Goal: Task Accomplishment & Management: Manage account settings

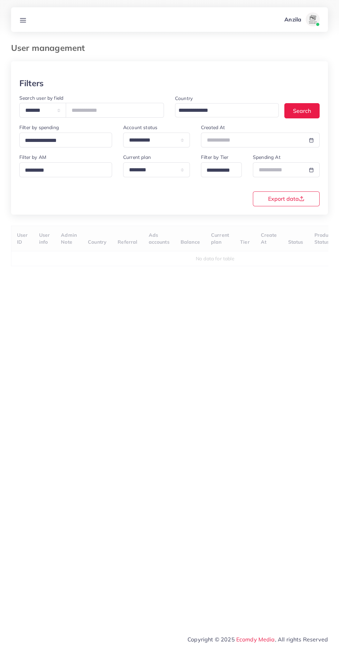
click at [29, 5] on div at bounding box center [169, 17] width 339 height 35
click at [23, 20] on line at bounding box center [23, 20] width 6 height 0
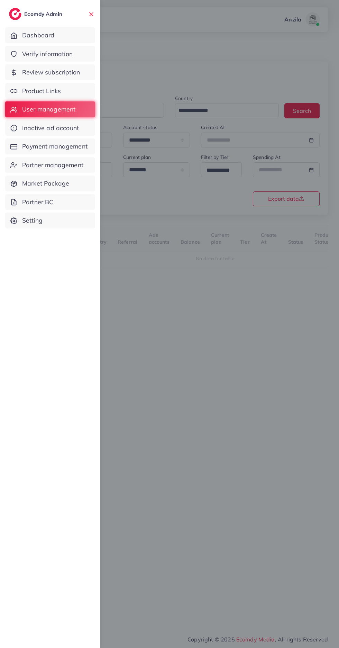
click at [25, 88] on span "Product Links" at bounding box center [41, 91] width 39 height 9
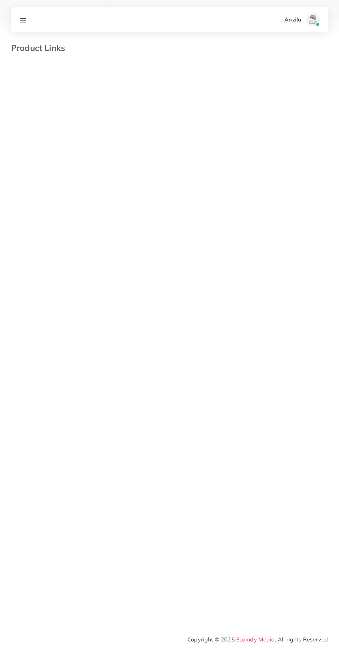
select select "*********"
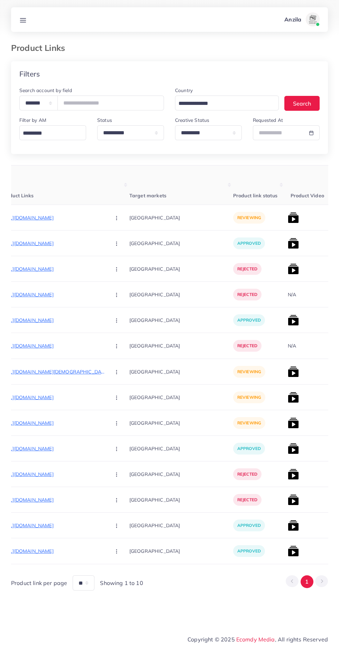
scroll to position [0, 120]
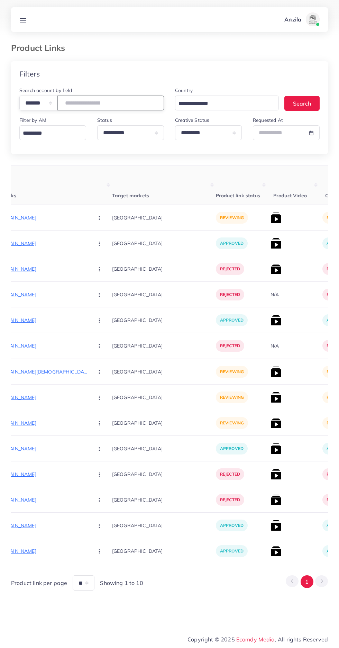
click at [80, 101] on input "number" at bounding box center [110, 103] width 107 height 15
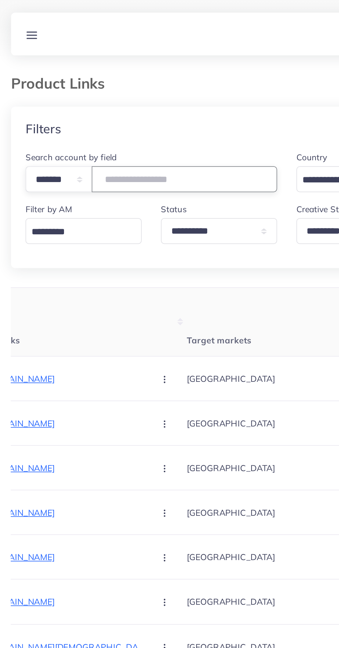
click at [79, 100] on input "number" at bounding box center [110, 103] width 107 height 15
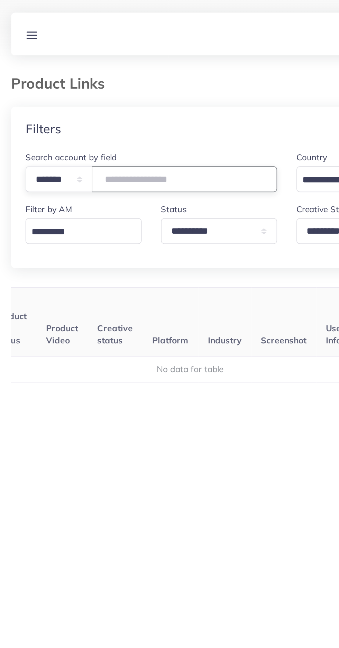
scroll to position [0, 108]
click at [92, 101] on input "****" at bounding box center [110, 103] width 107 height 15
type input "*******"
click at [40, 179] on div "User ID Country Product Links Target markets Product link status Product Video …" at bounding box center [169, 310] width 317 height 291
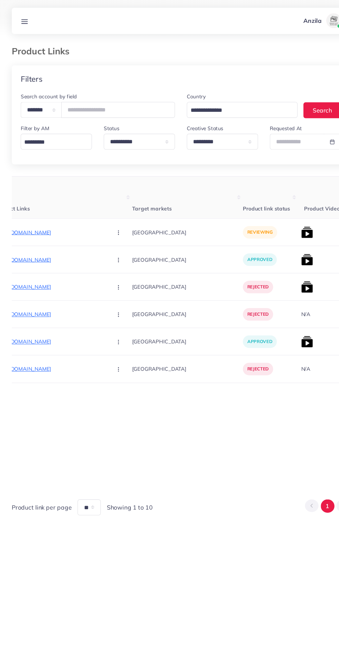
scroll to position [0, 109]
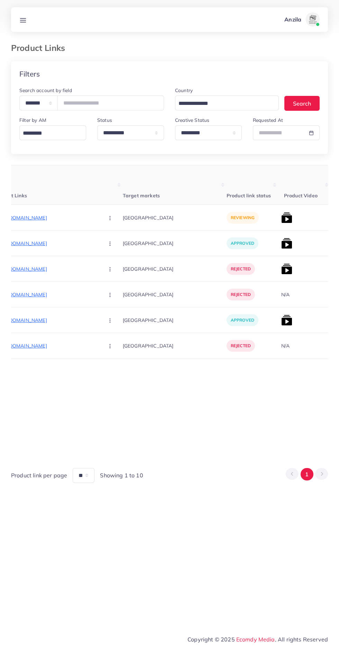
click at [35, 218] on p "https://fsmodora.store/products/luxury-men-s-chronograph-wristwatch-gold-blue-s…" at bounding box center [47, 218] width 104 height 8
click at [39, 217] on p "https://fsmodora.store/products/luxury-men-s-chronograph-wristwatch-gold-blue-s…" at bounding box center [47, 218] width 104 height 8
click at [110, 218] on circle "button" at bounding box center [110, 218] width 0 height 0
click at [114, 253] on span "Reject" at bounding box center [122, 254] width 17 height 7
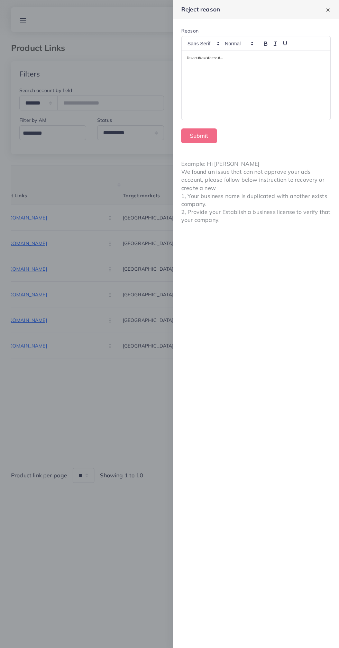
click at [113, 422] on div at bounding box center [169, 324] width 339 height 648
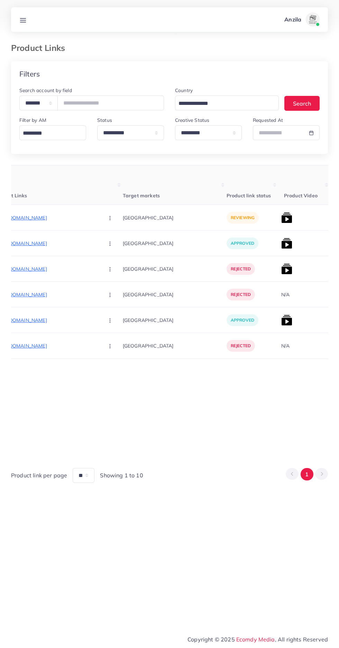
click at [37, 214] on p "https://fsmodora.store/products/luxury-men-s-chronograph-wristwatch-gold-blue-s…" at bounding box center [47, 218] width 104 height 8
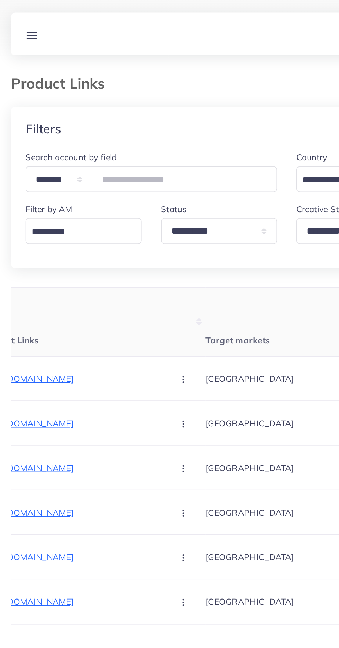
click at [177, 197] on th "Target markets" at bounding box center [175, 184] width 104 height 39
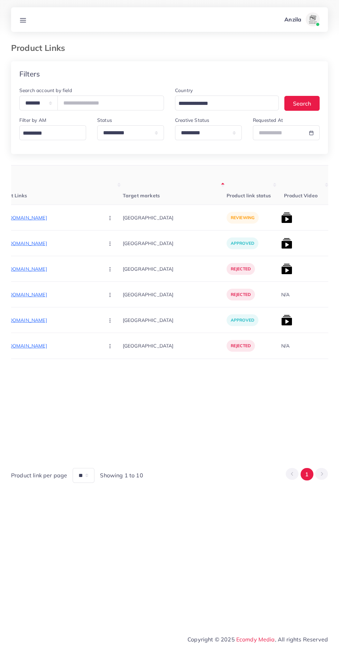
click at [110, 220] on circle "button" at bounding box center [110, 219] width 0 height 0
click at [99, 254] on link "Reject" at bounding box center [126, 253] width 55 height 15
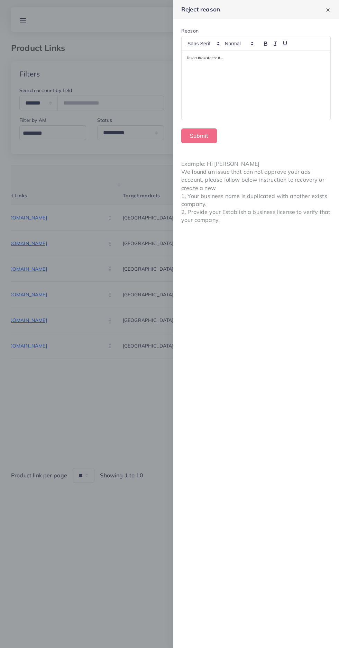
click at [214, 102] on div at bounding box center [256, 85] width 149 height 69
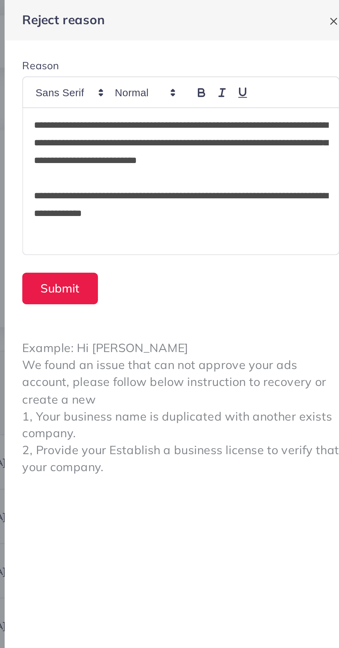
click at [294, 57] on p "**********" at bounding box center [256, 67] width 138 height 25
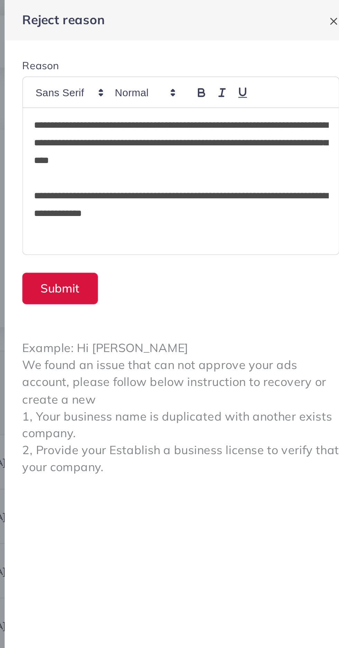
click at [200, 137] on button "Submit" at bounding box center [199, 135] width 36 height 15
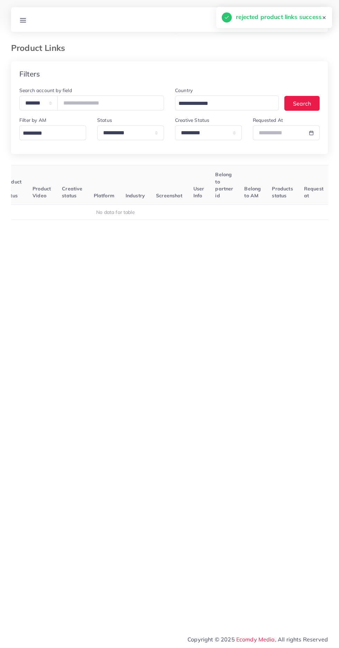
scroll to position [0, 108]
click at [83, 101] on input "*******" at bounding box center [110, 103] width 107 height 15
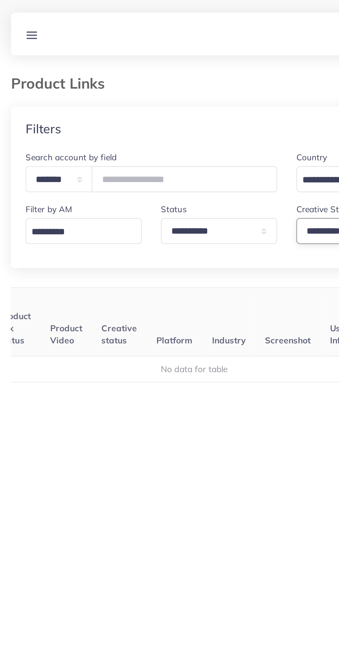
click at [180, 131] on select "**********" at bounding box center [208, 132] width 67 height 15
select select
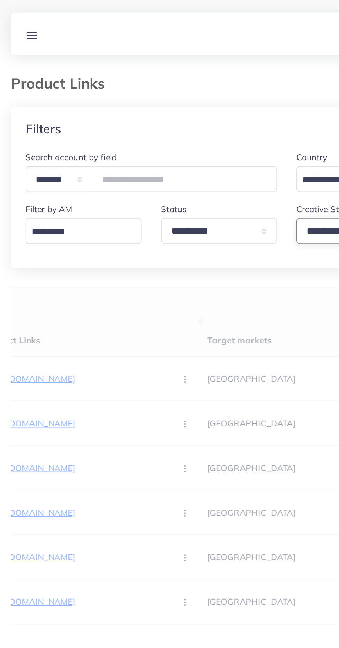
click at [180, 139] on select "**********" at bounding box center [208, 132] width 67 height 15
select select "*********"
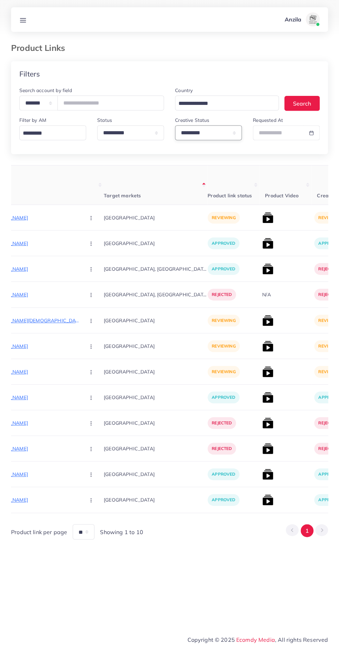
scroll to position [0, 129]
click at [30, 216] on p "https://brutus.pk/products/deck-lights-solar-step-lights?utm_source=tiktok&utm_…" at bounding box center [27, 218] width 104 height 8
click at [24, 215] on p "https://brutus.pk/products/deck-lights-solar-step-lights?utm_source=tiktok&utm_…" at bounding box center [27, 218] width 104 height 8
click at [90, 217] on circle "button" at bounding box center [90, 216] width 0 height 0
click at [86, 240] on icon at bounding box center [88, 239] width 5 height 5
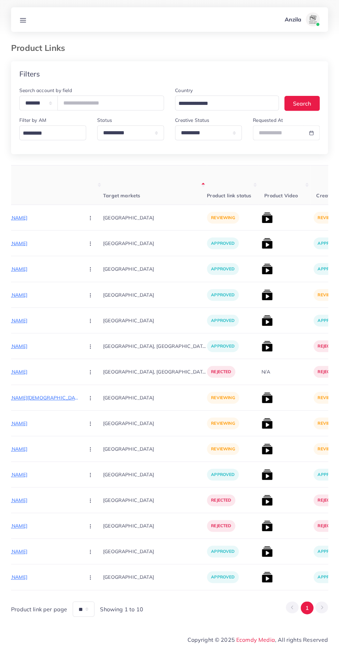
click at [262, 295] on img at bounding box center [267, 294] width 11 height 11
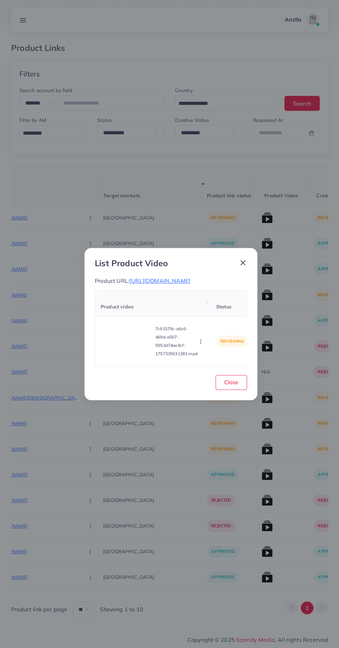
click at [136, 345] on video at bounding box center [127, 341] width 52 height 31
click at [131, 338] on div at bounding box center [127, 341] width 52 height 31
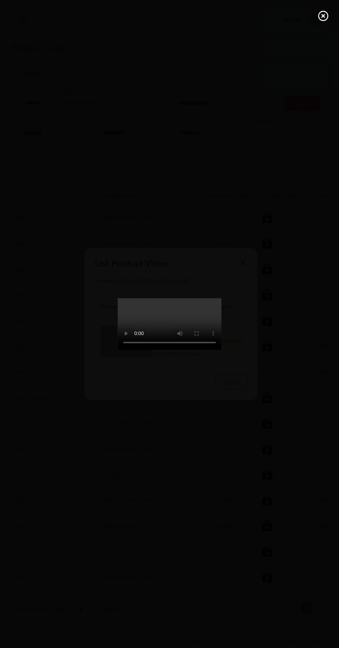
click at [323, 20] on icon at bounding box center [323, 15] width 11 height 11
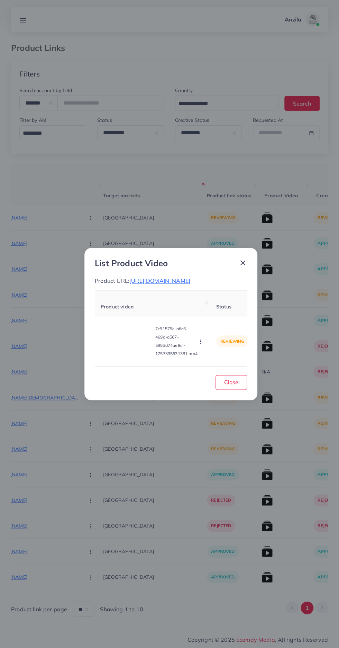
click at [203, 344] on icon "button" at bounding box center [201, 342] width 6 height 6
click at [220, 313] on span "Approve" at bounding box center [212, 309] width 23 height 7
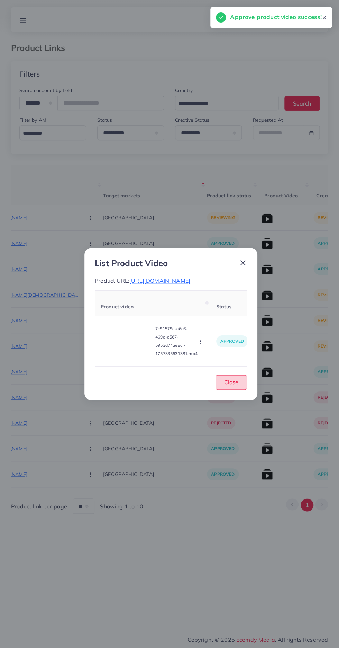
click at [238, 386] on span "Close" at bounding box center [231, 382] width 14 height 7
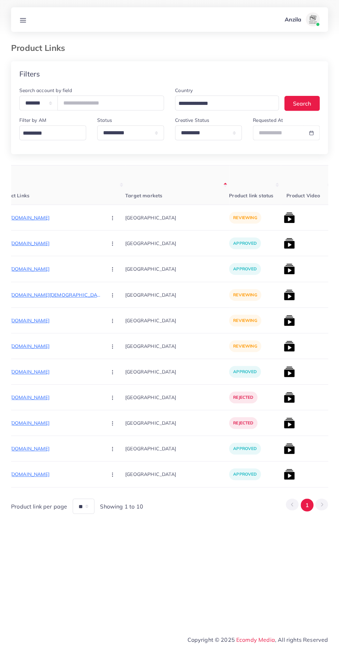
scroll to position [0, 103]
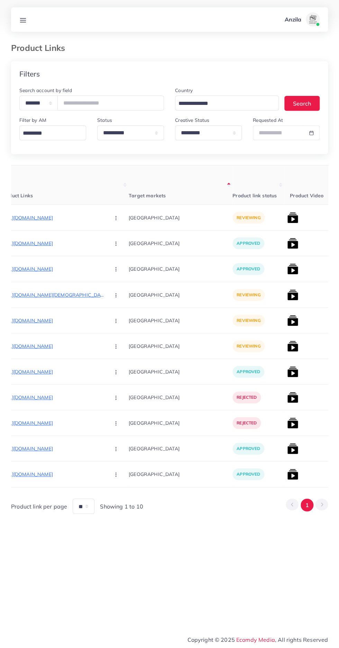
click at [58, 217] on p "https://blackdragoncollection.store/products/mens-casual-analogue-watch" at bounding box center [53, 218] width 104 height 8
click at [116, 218] on circle "button" at bounding box center [116, 218] width 0 height 0
click at [119, 242] on span "Approve" at bounding box center [130, 238] width 23 height 7
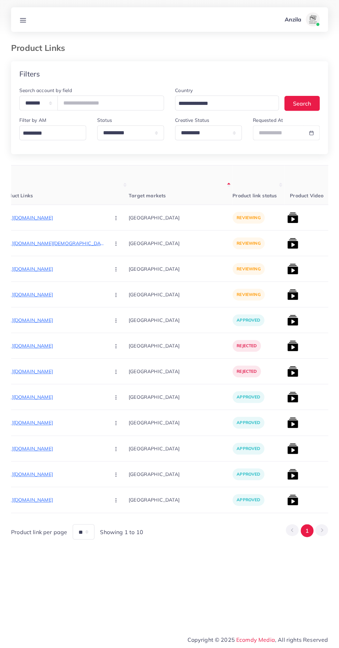
click at [287, 448] on img at bounding box center [292, 448] width 11 height 11
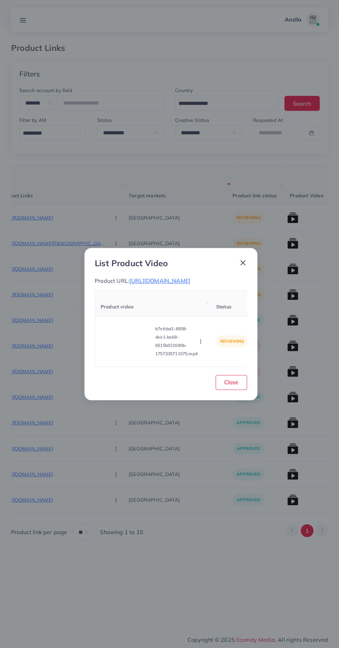
click at [123, 352] on video at bounding box center [127, 341] width 52 height 31
click at [125, 345] on icon at bounding box center [126, 341] width 11 height 11
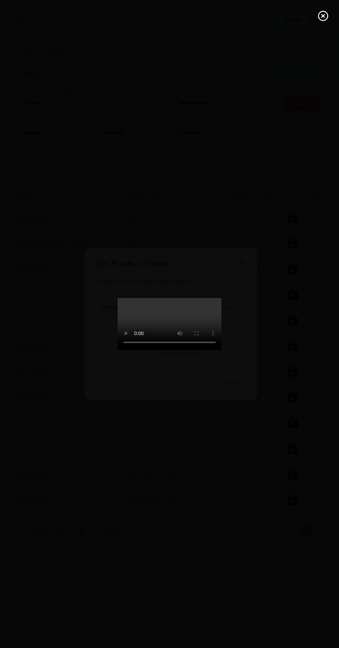
click at [321, 16] on icon at bounding box center [323, 15] width 11 height 11
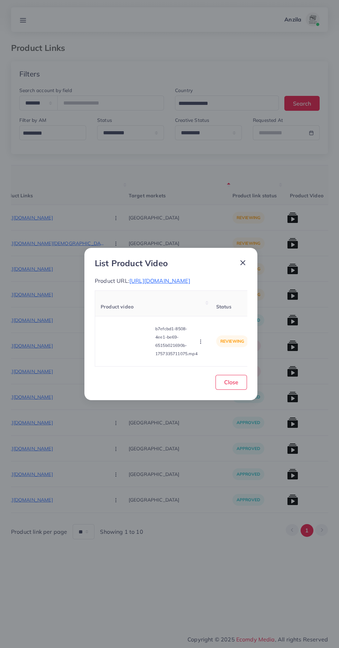
click at [202, 344] on icon "button" at bounding box center [201, 342] width 6 height 6
click at [227, 317] on link "Approve" at bounding box center [214, 308] width 55 height 15
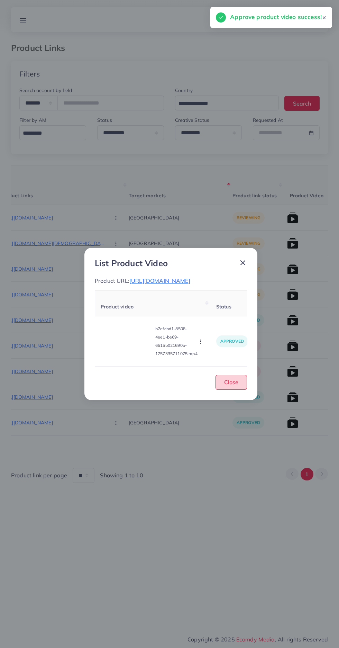
click at [238, 390] on button "Close" at bounding box center [231, 382] width 31 height 15
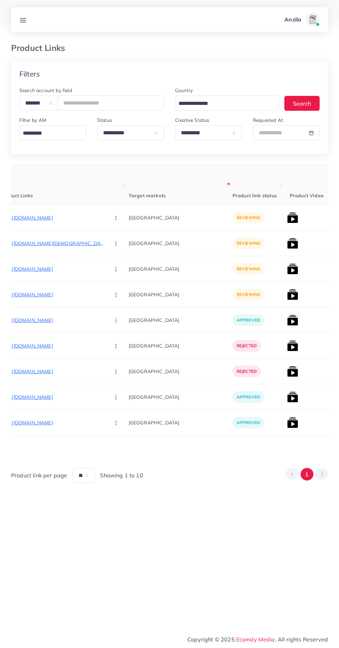
click at [23, 20] on line at bounding box center [23, 20] width 6 height 0
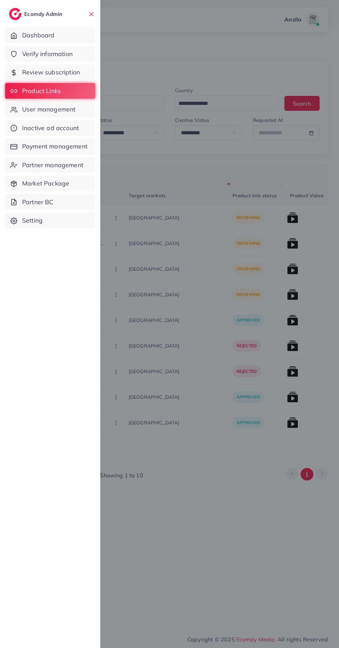
click at [32, 51] on span "Verify information" at bounding box center [47, 53] width 51 height 9
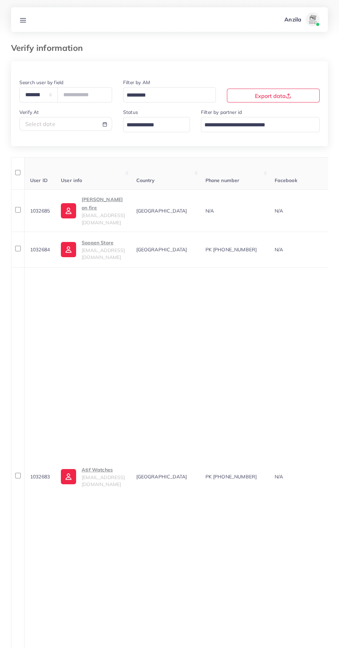
click at [136, 124] on input "Search for option" at bounding box center [152, 125] width 57 height 11
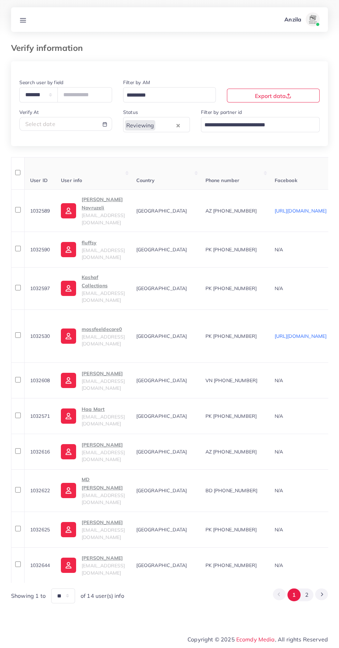
click at [23, 18] on line at bounding box center [23, 18] width 6 height 0
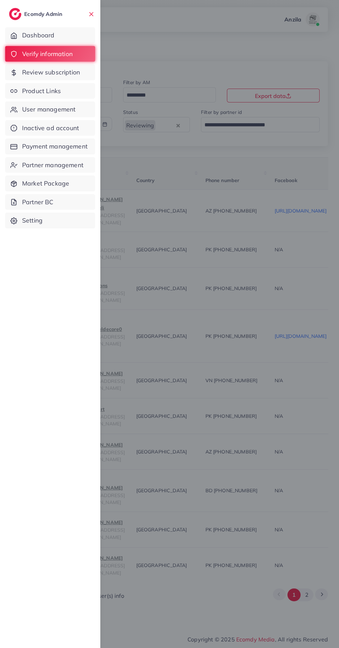
click at [26, 94] on span "Product Links" at bounding box center [41, 91] width 39 height 9
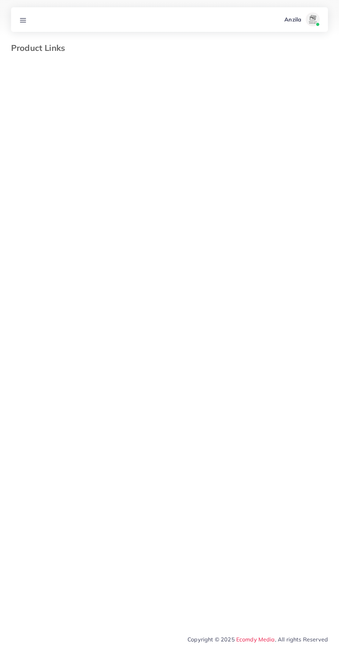
select select "*********"
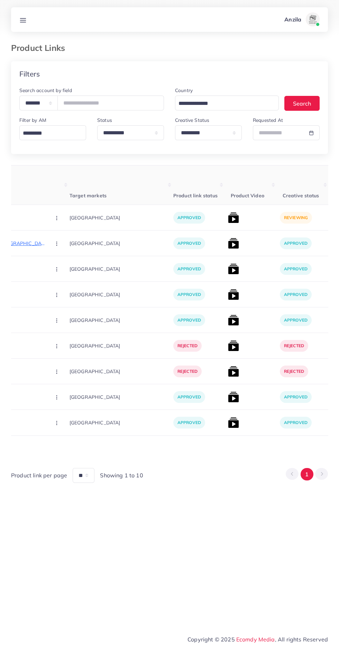
scroll to position [0, 163]
click at [228, 217] on img at bounding box center [233, 217] width 11 height 11
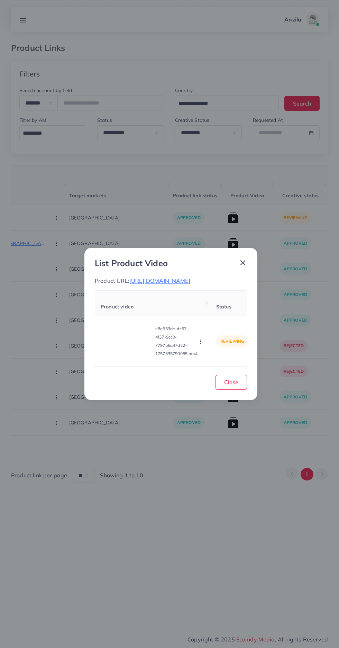
click at [201, 343] on circle "button" at bounding box center [200, 343] width 0 height 0
click at [208, 325] on span "Reject" at bounding box center [209, 324] width 17 height 7
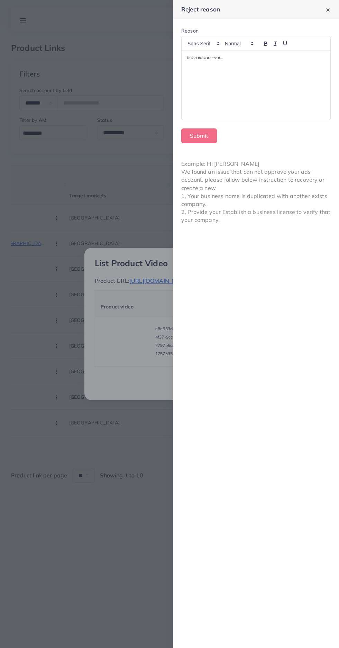
click at [198, 82] on div at bounding box center [256, 85] width 149 height 69
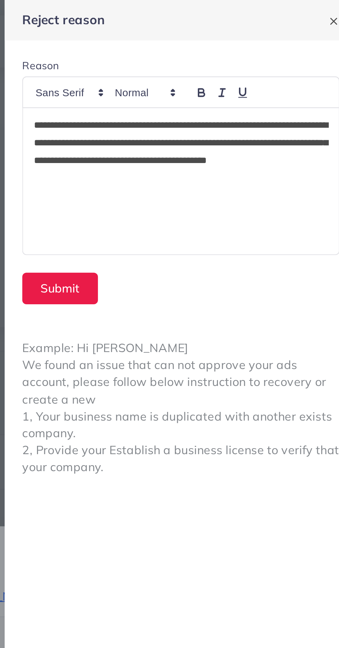
click at [182, 56] on div "**********" at bounding box center [256, 85] width 149 height 69
click at [193, 134] on button "Submit" at bounding box center [199, 135] width 36 height 15
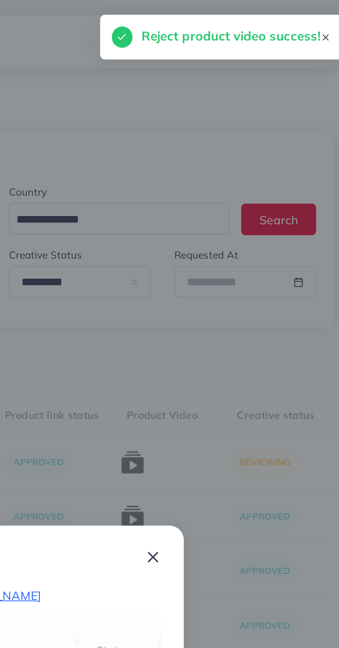
scroll to position [0, 108]
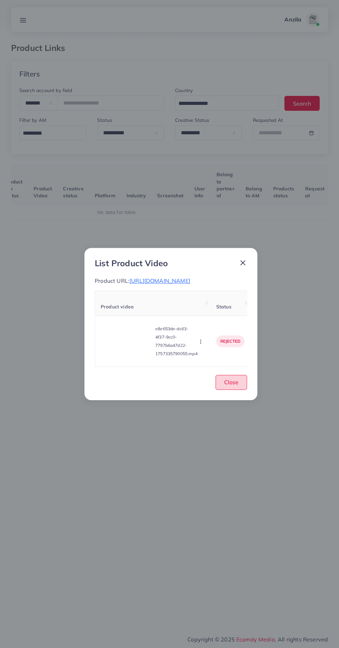
click at [222, 390] on button "Close" at bounding box center [231, 382] width 31 height 15
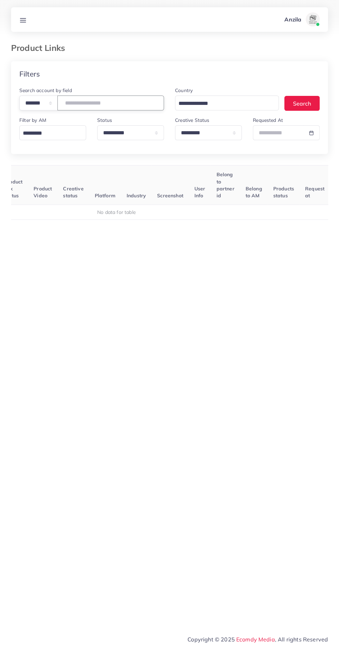
click at [96, 100] on input "number" at bounding box center [110, 103] width 107 height 15
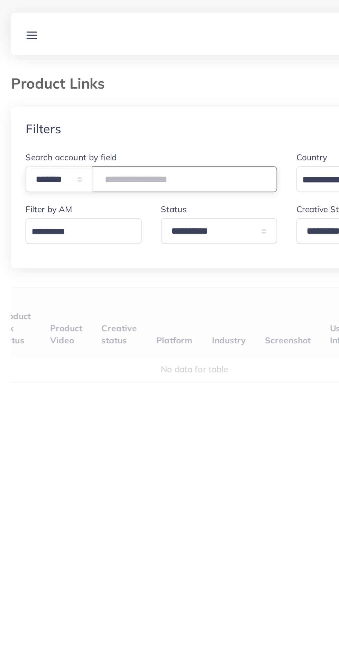
type input "*******"
click at [38, 177] on div "User ID Country Product Links Target markets Product link status Product Video …" at bounding box center [169, 310] width 317 height 291
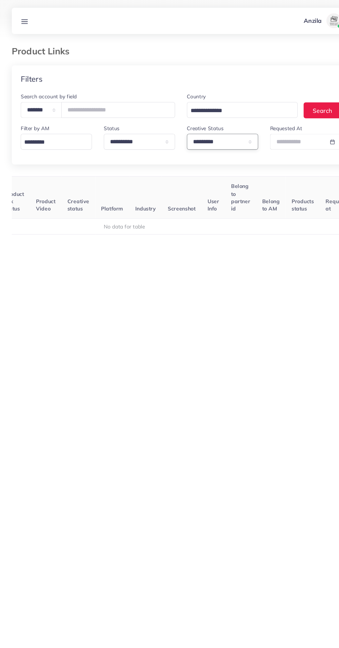
click at [228, 138] on select "**********" at bounding box center [208, 132] width 67 height 15
select select
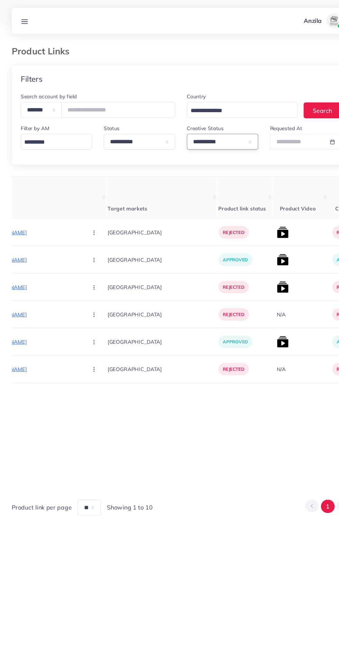
scroll to position [0, 138]
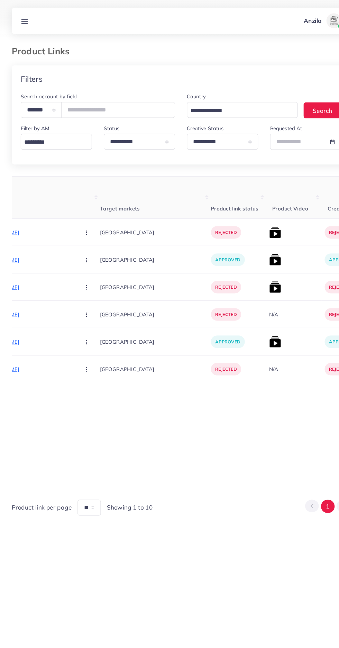
click at [25, 201] on th "Product Links" at bounding box center [30, 184] width 128 height 39
click at [25, 218] on p "https://fsmodora.store/products/luxury-men-s-chronograph-wristwatch-gold-blue-s…" at bounding box center [18, 218] width 104 height 8
click at [55, 205] on div "https://fsmodora.store/products/luxury-men-s-chronograph-wristwatch-gold-blue-s…" at bounding box center [42, 205] width 59 height 11
click at [78, 218] on icon "button" at bounding box center [81, 218] width 6 height 6
click at [84, 236] on span "Approve" at bounding box center [95, 238] width 23 height 7
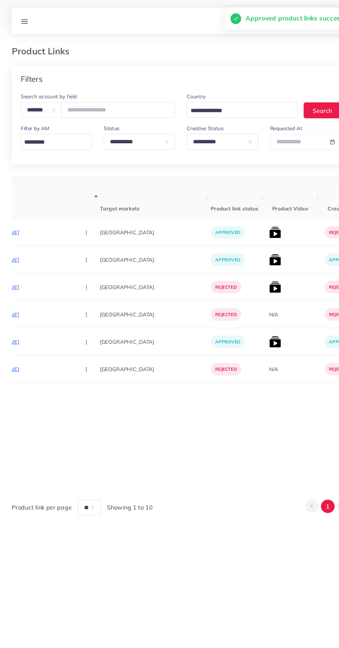
click at [252, 220] on img at bounding box center [257, 217] width 11 height 11
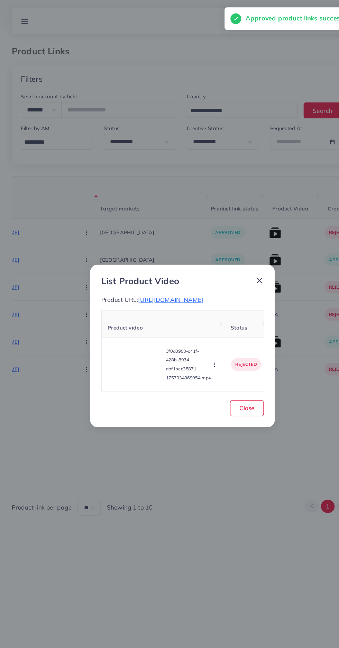
click at [121, 351] on video at bounding box center [127, 341] width 52 height 31
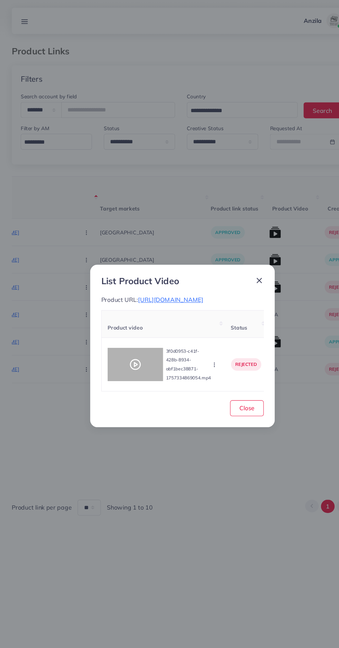
click at [124, 343] on icon at bounding box center [126, 341] width 11 height 11
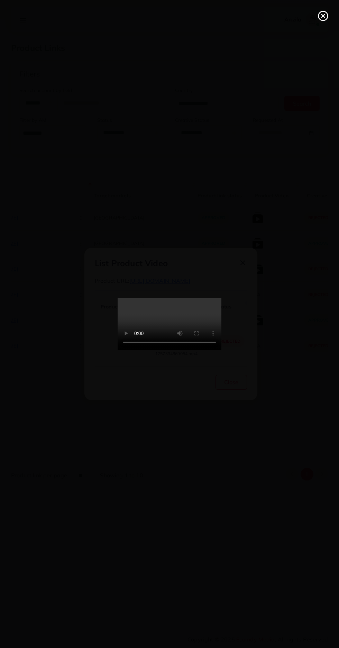
click at [321, 13] on icon at bounding box center [323, 15] width 11 height 11
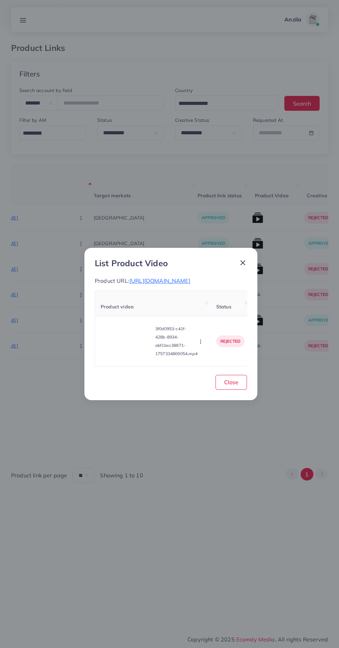
click at [203, 344] on icon "button" at bounding box center [201, 342] width 6 height 6
click at [214, 309] on span "Approve" at bounding box center [212, 309] width 23 height 7
click at [237, 384] on button "Close" at bounding box center [231, 382] width 31 height 15
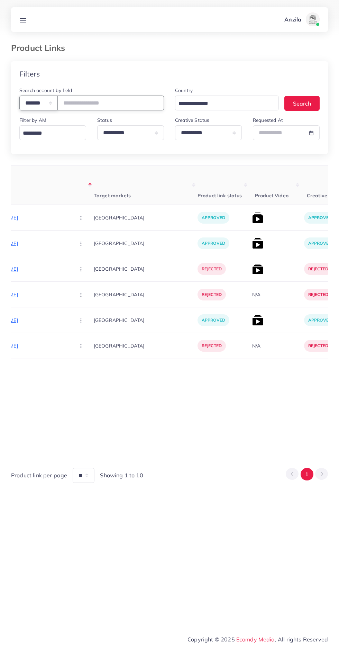
click at [28, 102] on select "**********" at bounding box center [38, 103] width 38 height 15
select select "*****"
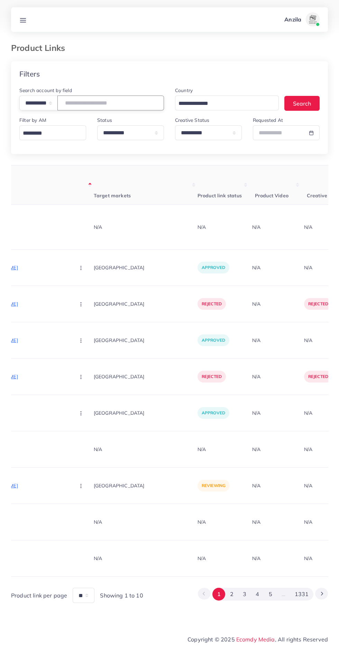
paste input "**********"
type input "**********"
click at [122, 179] on th "Target markets" at bounding box center [146, 184] width 104 height 39
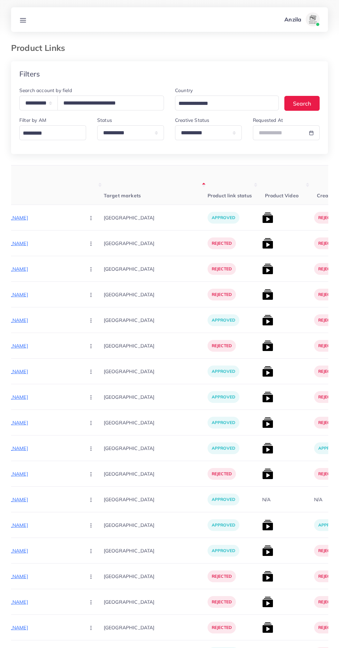
scroll to position [0, 129]
click at [32, 214] on p "[URL][DOMAIN_NAME]" at bounding box center [27, 218] width 104 height 8
click at [30, 245] on p "[URL][DOMAIN_NAME]" at bounding box center [27, 243] width 104 height 8
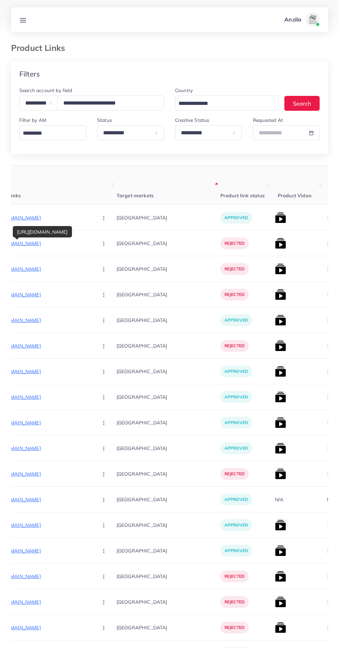
scroll to position [0, 111]
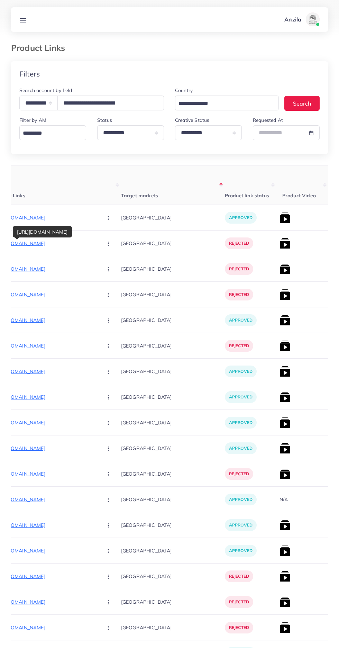
click at [33, 346] on p "[URL][DOMAIN_NAME]" at bounding box center [45, 346] width 104 height 8
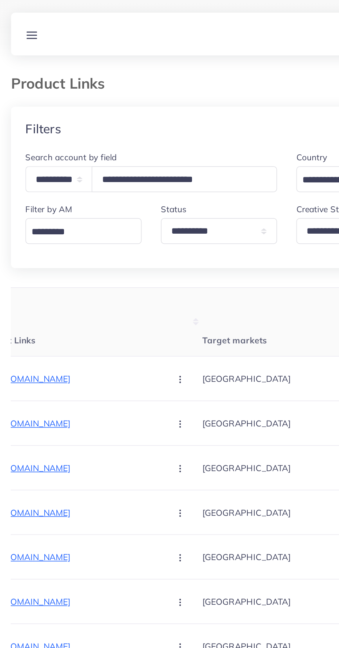
click at [22, 18] on line at bounding box center [23, 18] width 6 height 0
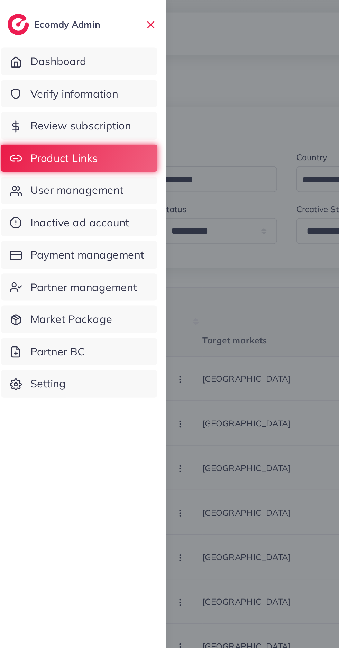
click at [33, 108] on span "User management" at bounding box center [48, 109] width 53 height 9
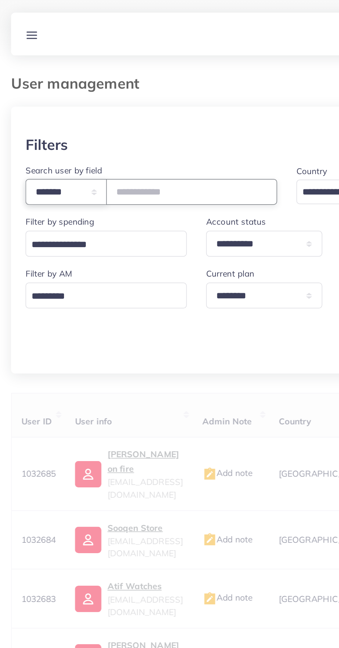
click at [40, 106] on select "**********" at bounding box center [42, 110] width 47 height 15
select select "*****"
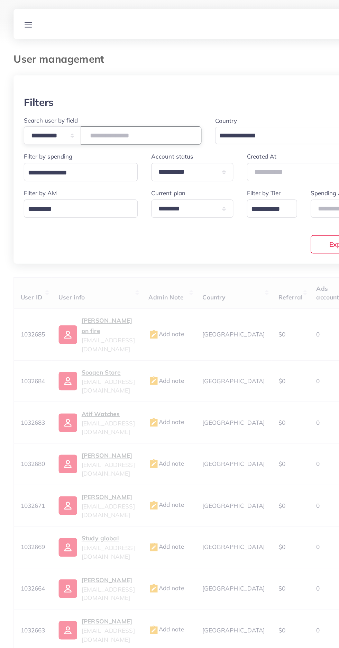
click at [93, 109] on input "text" at bounding box center [115, 110] width 98 height 15
type input "**********"
click at [60, 71] on div at bounding box center [169, 69] width 317 height 17
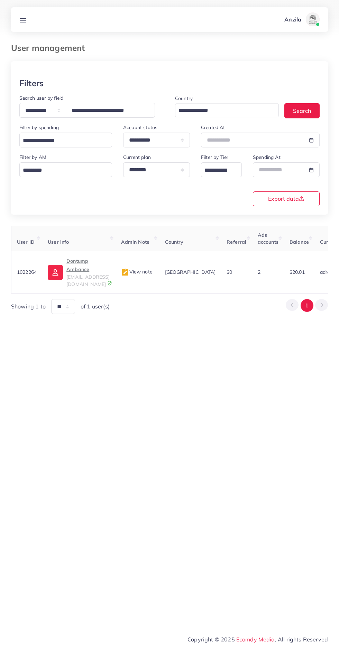
click at [77, 260] on p "Dontump Ambance" at bounding box center [87, 265] width 43 height 17
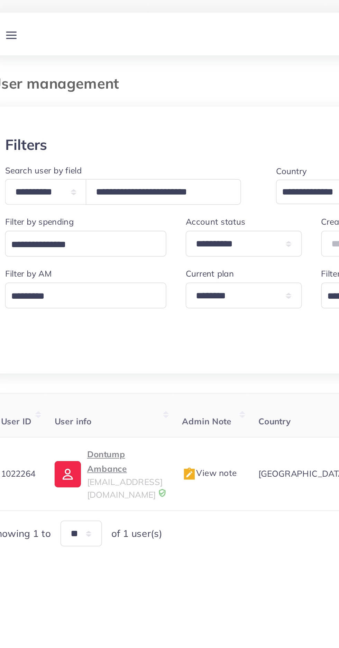
click at [29, 16] on link at bounding box center [23, 19] width 13 height 9
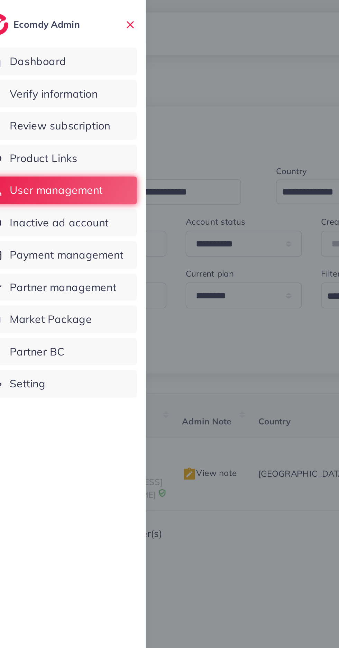
click at [37, 89] on span "Product Links" at bounding box center [41, 91] width 39 height 9
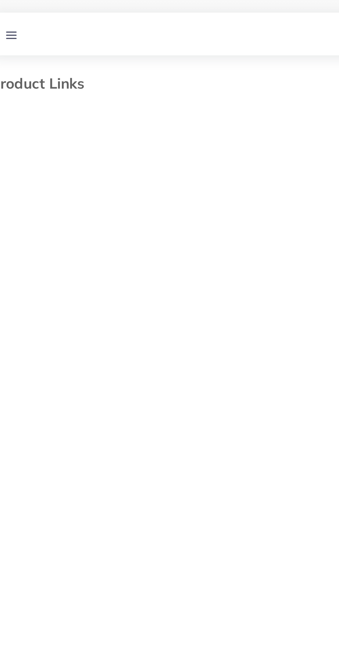
select select "*********"
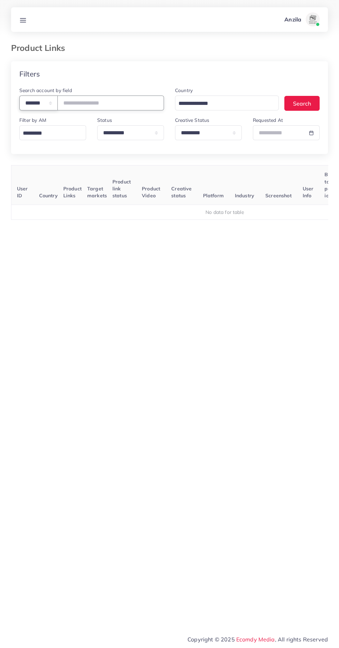
click at [30, 100] on select "**********" at bounding box center [38, 103] width 38 height 15
select select "*****"
paste input "**********"
type input "**********"
click at [142, 184] on th "Product Video" at bounding box center [150, 184] width 29 height 39
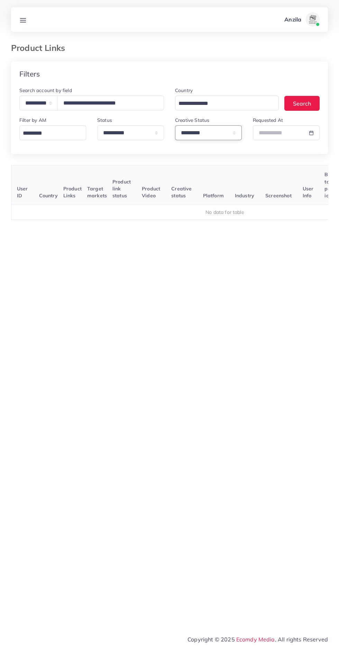
click at [219, 134] on select "**********" at bounding box center [208, 132] width 67 height 15
select select
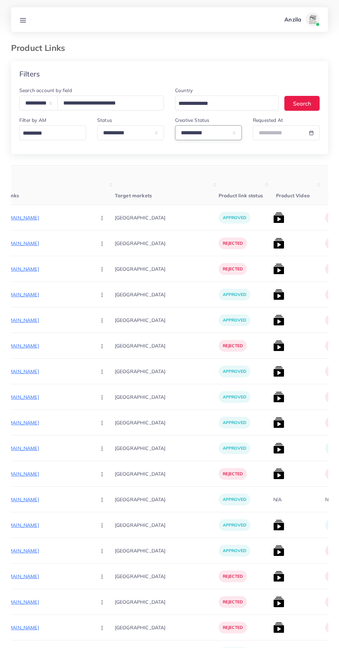
scroll to position [0, 118]
click at [273, 323] on img at bounding box center [278, 320] width 11 height 11
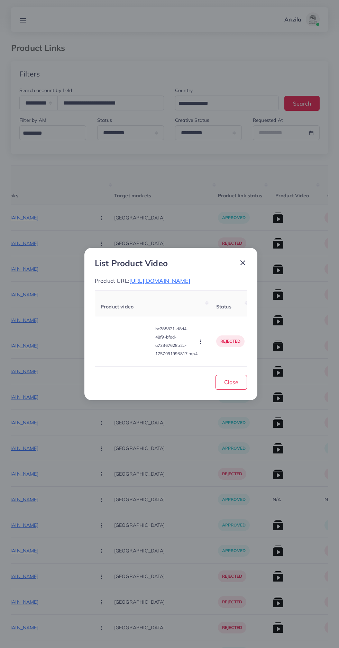
click at [229, 540] on div "List Product Video Product URL: https://pk.dontumpambance.com/products/led-glow…" at bounding box center [169, 324] width 339 height 648
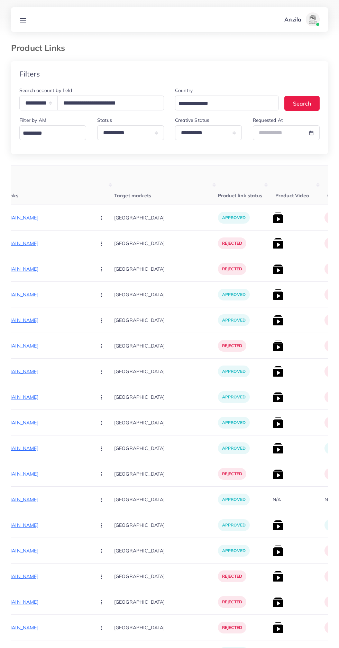
click at [273, 295] on img at bounding box center [278, 294] width 11 height 11
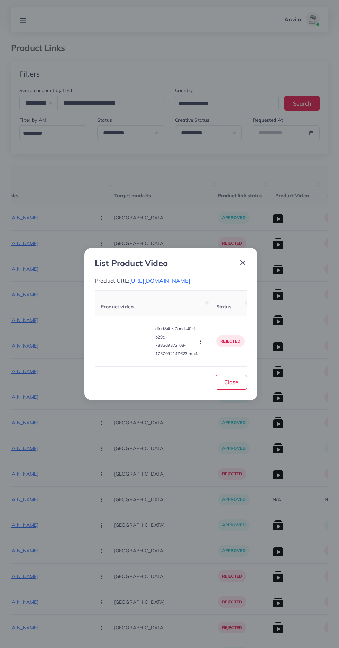
click at [142, 357] on video at bounding box center [127, 341] width 52 height 31
click at [132, 357] on div at bounding box center [127, 341] width 52 height 31
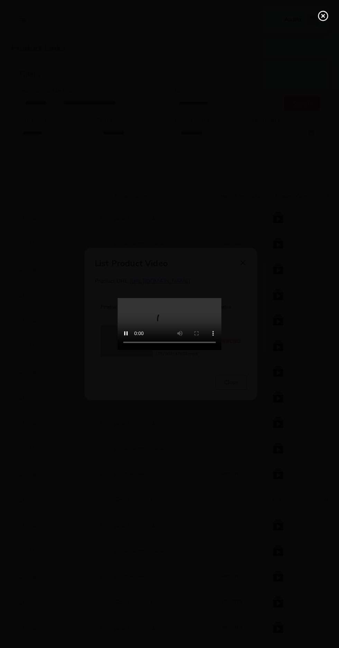
click at [323, 16] on line at bounding box center [323, 16] width 3 height 3
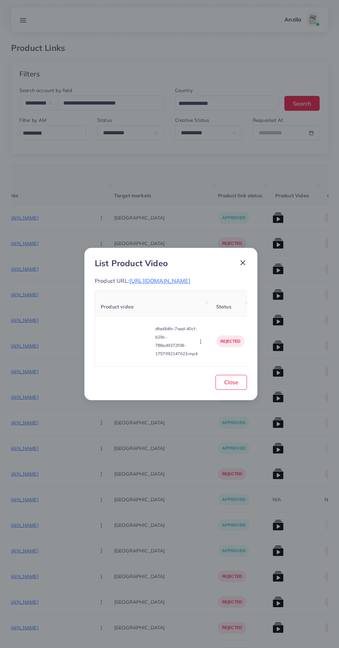
click at [173, 278] on span "[URL][DOMAIN_NAME]" at bounding box center [159, 280] width 61 height 7
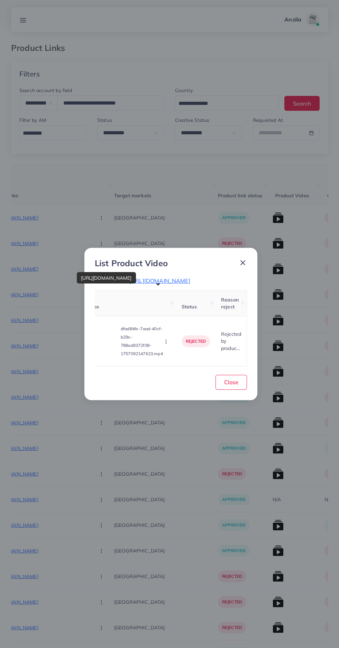
click at [166, 343] on circle "button" at bounding box center [166, 343] width 0 height 0
click at [193, 313] on span "Approve" at bounding box center [189, 309] width 23 height 7
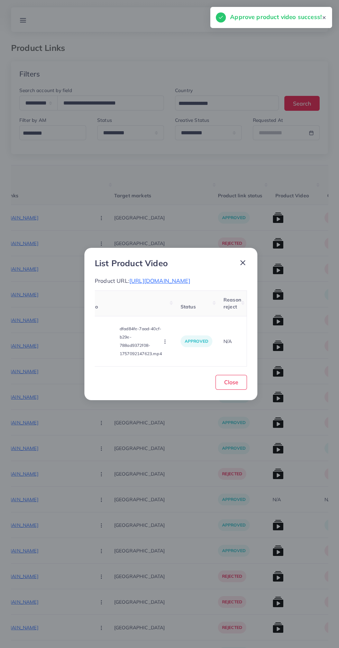
click at [166, 344] on icon "button" at bounding box center [165, 342] width 6 height 6
click at [189, 332] on link "Reject" at bounding box center [189, 324] width 55 height 15
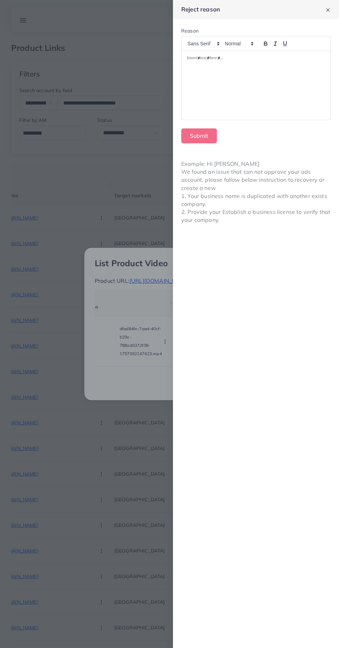
click at [287, 103] on div at bounding box center [256, 85] width 149 height 69
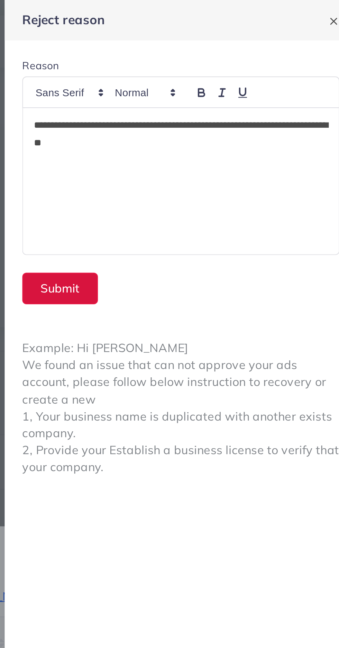
click at [194, 135] on button "Submit" at bounding box center [199, 135] width 36 height 15
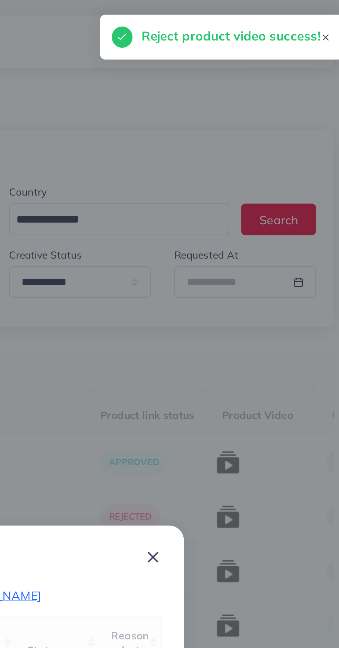
scroll to position [0, 34]
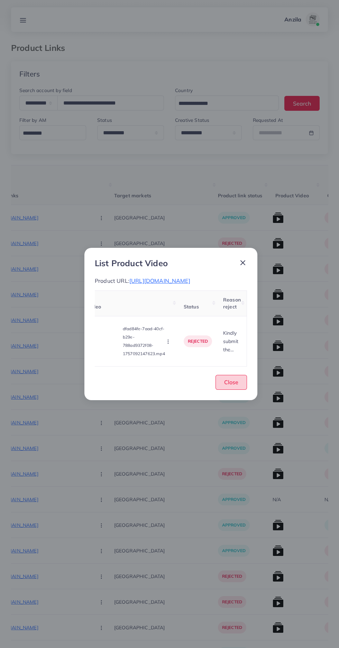
click at [239, 390] on button "Close" at bounding box center [231, 382] width 31 height 15
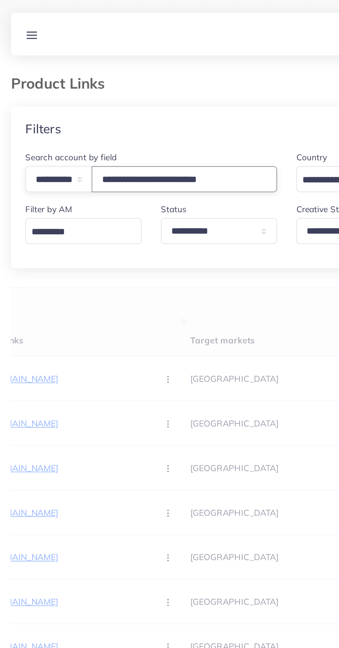
type input "**********"
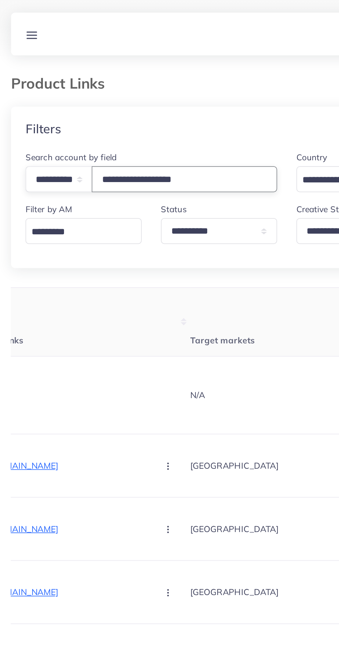
type input "**********"
click at [59, 186] on th "Product Links" at bounding box center [50, 184] width 128 height 39
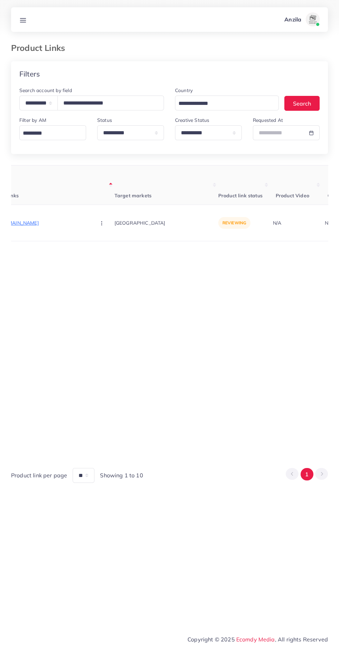
scroll to position [0, 114]
click at [23, 20] on line at bounding box center [23, 20] width 6 height 0
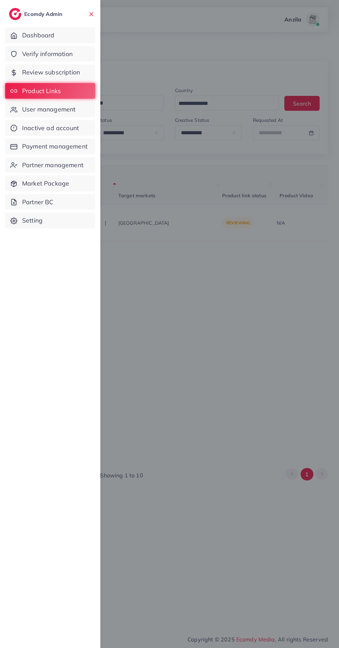
click at [26, 53] on span "Verify information" at bounding box center [47, 53] width 51 height 9
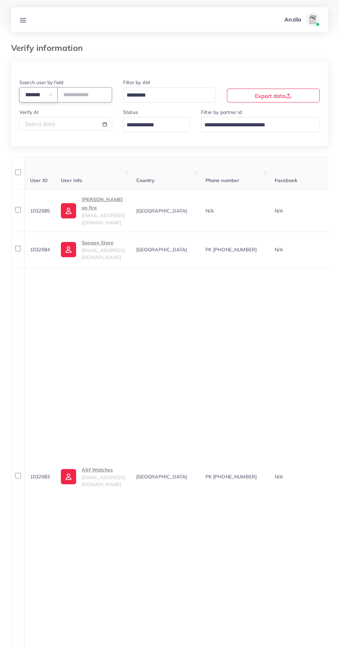
click at [35, 88] on select "**********" at bounding box center [38, 94] width 38 height 15
select select "*****"
paste input "**********"
type input "**********"
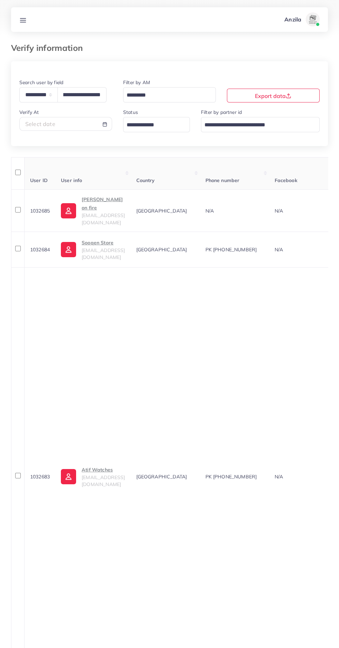
click at [110, 168] on th "User info" at bounding box center [92, 173] width 75 height 33
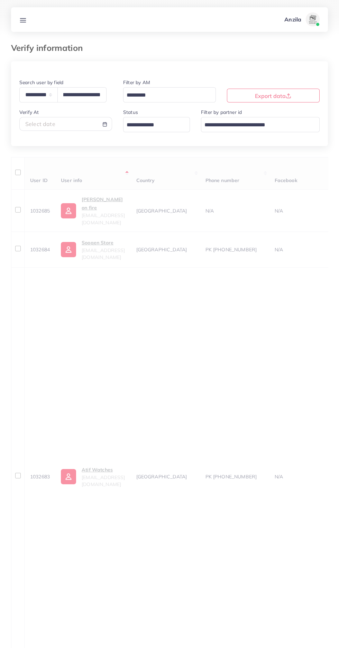
scroll to position [0, 0]
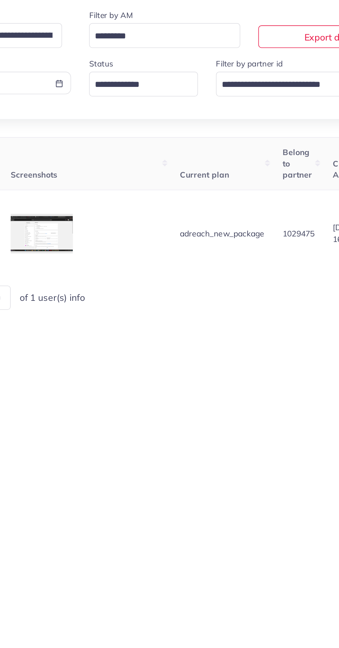
scroll to position [0, 579]
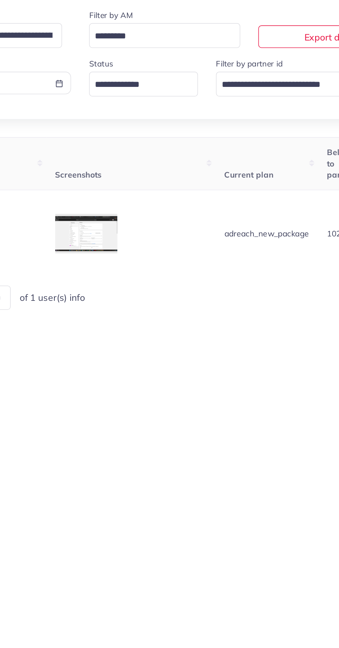
click at [0, 0] on icon at bounding box center [0, 0] width 0 height 0
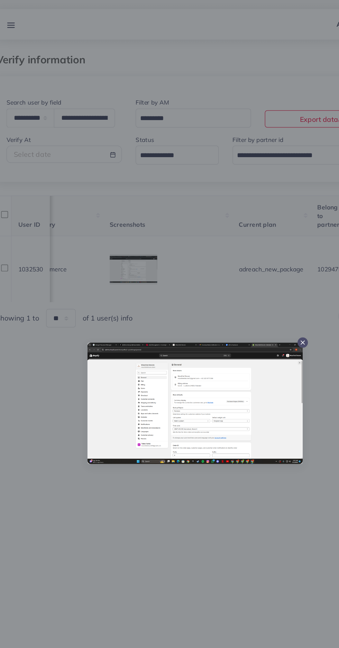
click at [158, 470] on div at bounding box center [169, 324] width 339 height 648
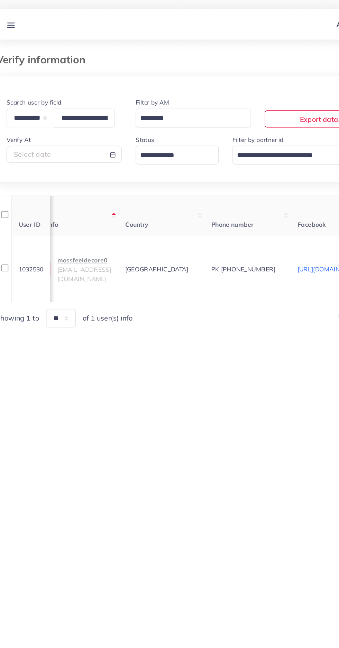
scroll to position [0, 7]
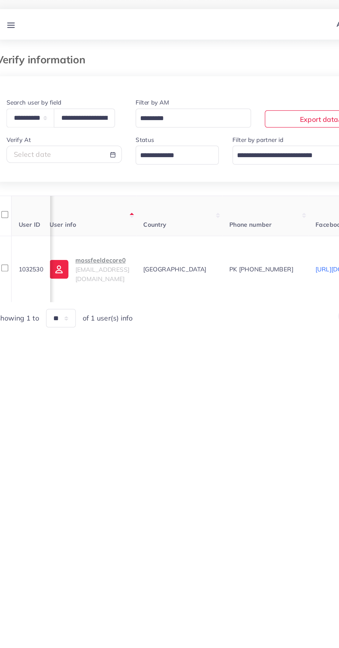
click at [85, 220] on span "mossfeeldecore01@gmail.com" at bounding box center [96, 220] width 43 height 13
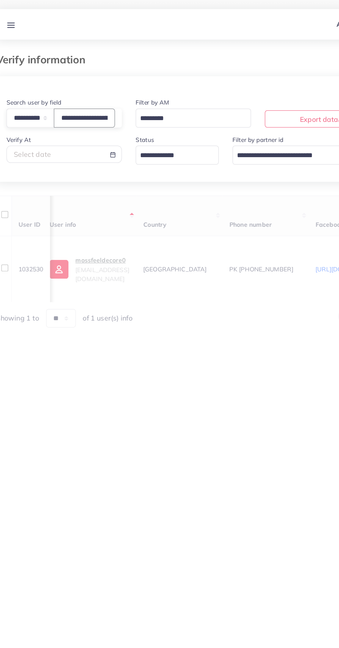
scroll to position [0, 17]
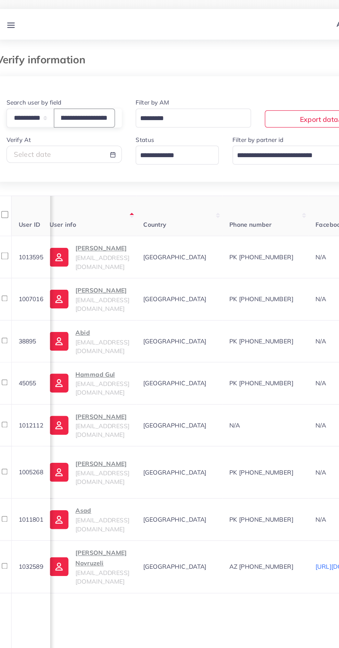
type input "**********"
click at [104, 188] on th "User info" at bounding box center [85, 173] width 75 height 33
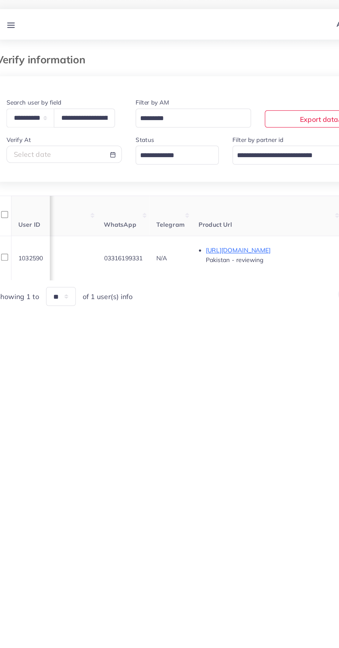
scroll to position [0, 322]
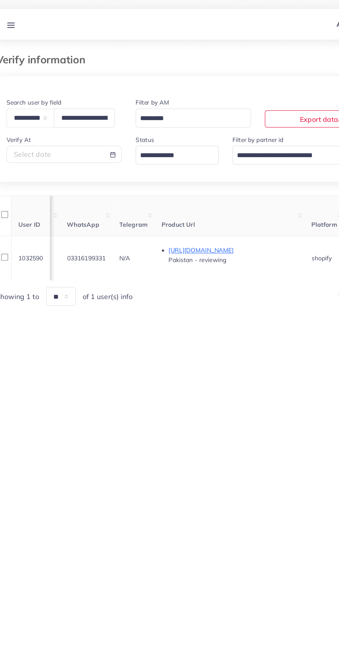
copy span "03316199331"
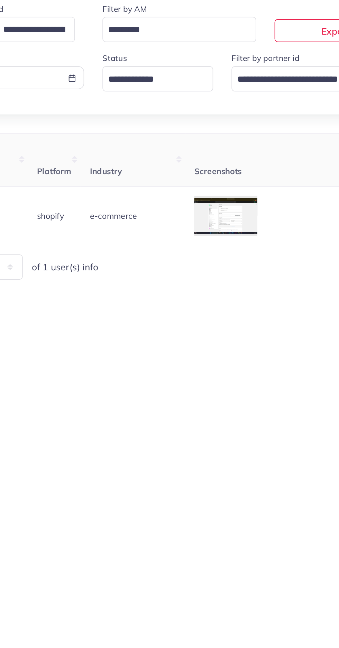
scroll to position [0, 504]
click at [0, 0] on div at bounding box center [0, 0] width 0 height 0
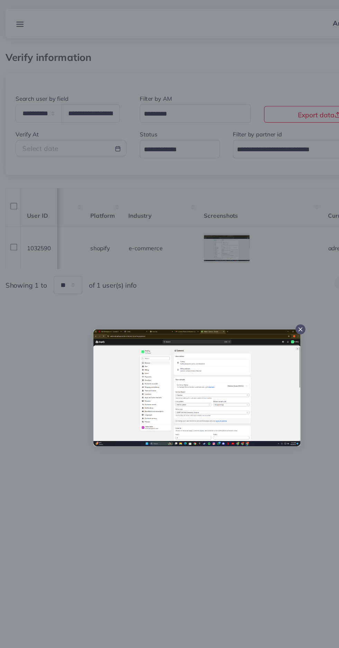
click at [176, 490] on div at bounding box center [169, 324] width 339 height 648
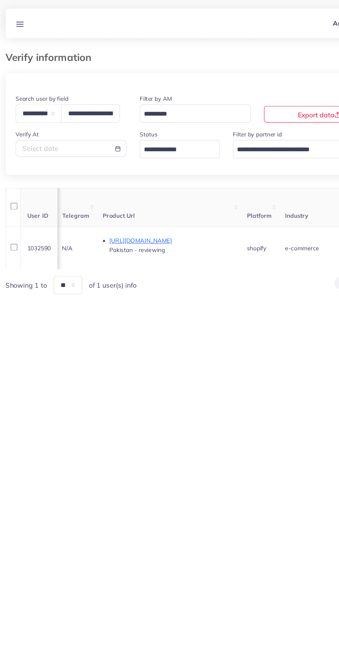
scroll to position [0, 0]
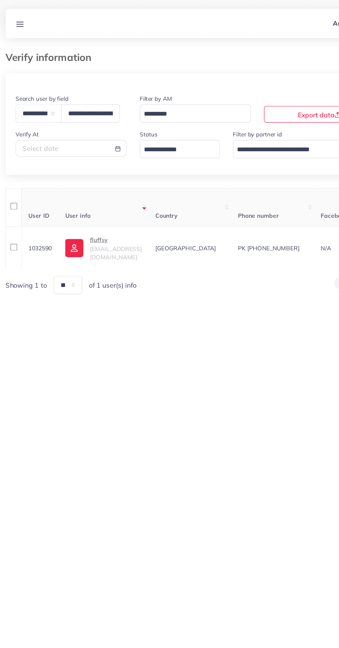
click at [90, 201] on p "fluffsy" at bounding box center [103, 200] width 43 height 8
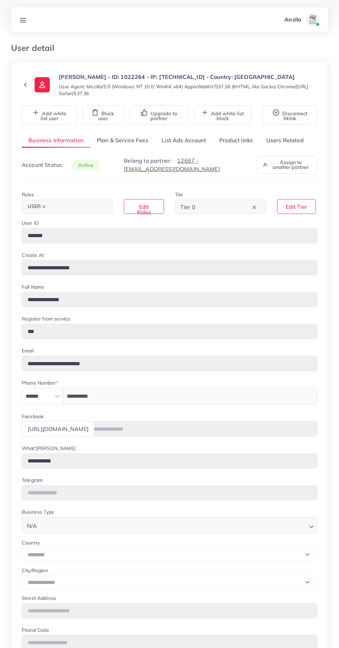
select select "********"
click at [243, 143] on link "Product links" at bounding box center [236, 140] width 47 height 15
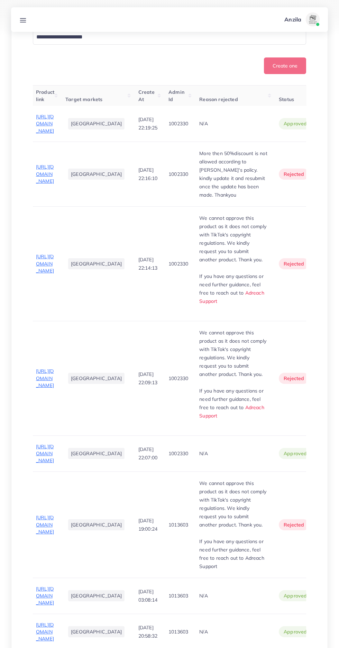
scroll to position [203, 0]
click at [43, 389] on span "[URL][DOMAIN_NAME]" at bounding box center [45, 379] width 18 height 20
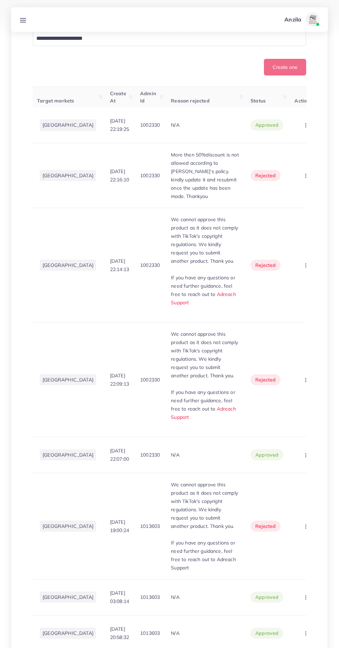
scroll to position [0, 48]
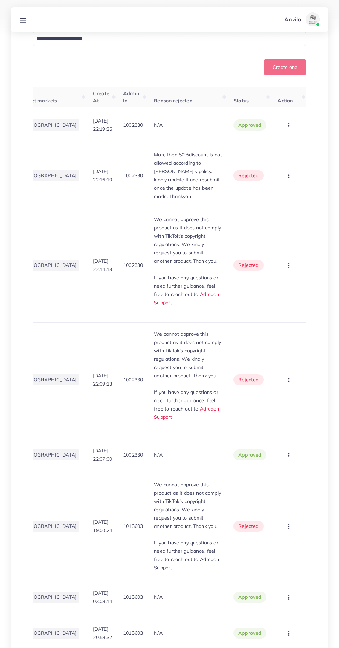
click at [302, 387] on button "button" at bounding box center [290, 380] width 24 height 16
click at [275, 404] on span "Approve" at bounding box center [263, 400] width 23 height 7
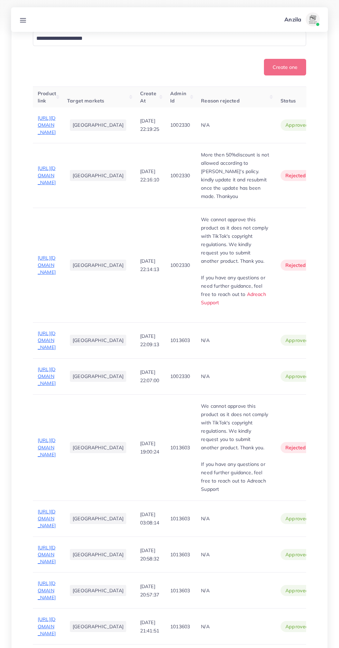
scroll to position [0, 0]
click at [52, 275] on span "[URL][DOMAIN_NAME]" at bounding box center [48, 265] width 18 height 20
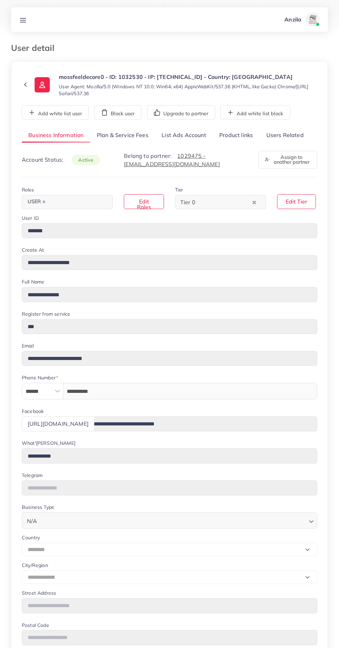
select select "********"
click at [290, 135] on link "Users Related" at bounding box center [285, 135] width 51 height 15
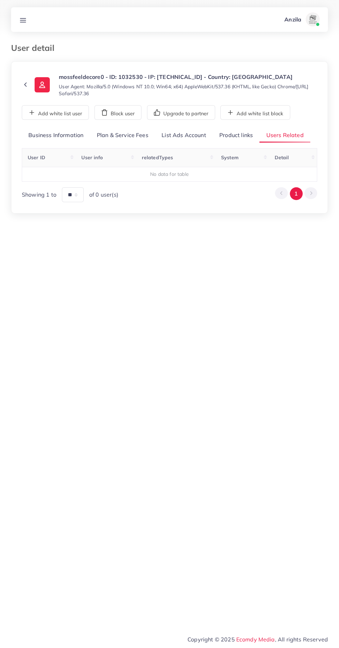
click at [240, 133] on link "Product links" at bounding box center [236, 135] width 47 height 15
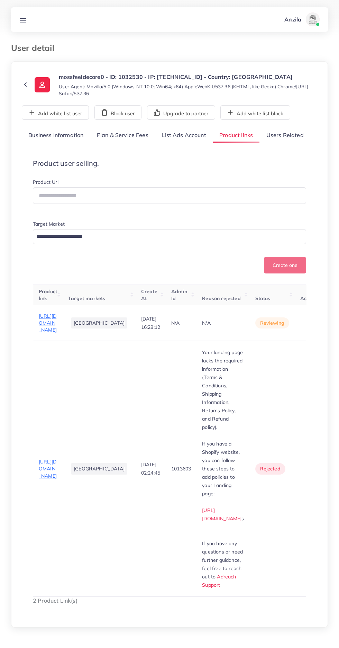
click at [42, 459] on span "https://mossfeeldecore.store/products/table-decor-5" at bounding box center [48, 469] width 18 height 20
click at [47, 333] on span "https://mossfeeldecore.store/products/table-decor" at bounding box center [48, 323] width 18 height 20
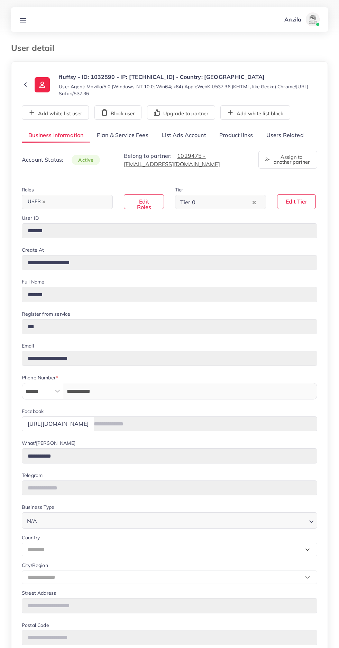
select select "********"
click at [281, 135] on link "Users Related" at bounding box center [285, 135] width 51 height 15
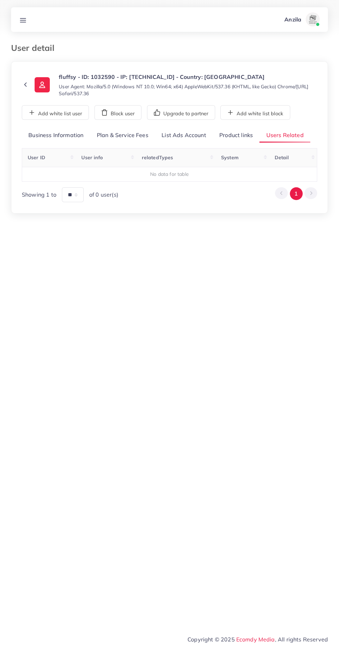
click at [231, 137] on link "Product links" at bounding box center [236, 135] width 47 height 15
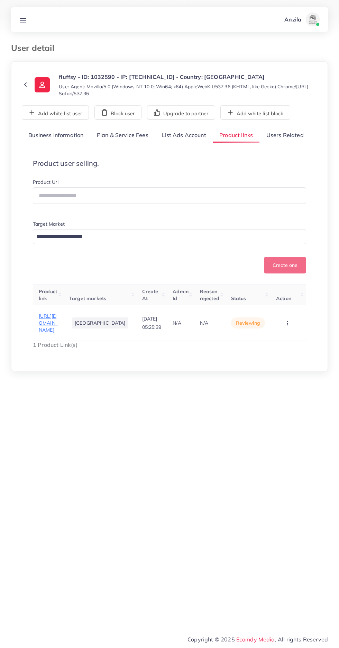
click at [54, 332] on span "https://fluffsy.pk/products/nimbus-the-gentle-giant" at bounding box center [48, 323] width 19 height 20
click at [39, 30] on div "Anzila Profile Log out" at bounding box center [169, 19] width 317 height 23
click at [26, 19] on icon at bounding box center [22, 20] width 7 height 7
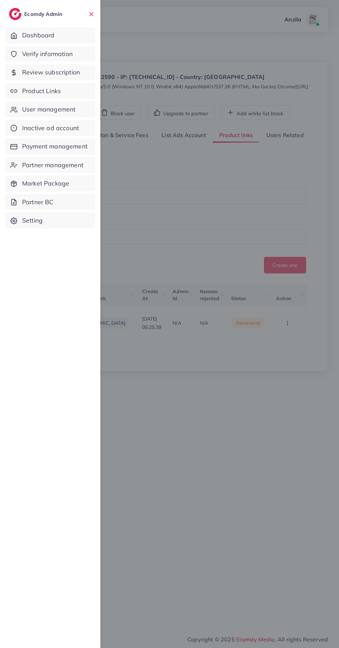
click at [66, 72] on span "Review subscription" at bounding box center [51, 72] width 58 height 9
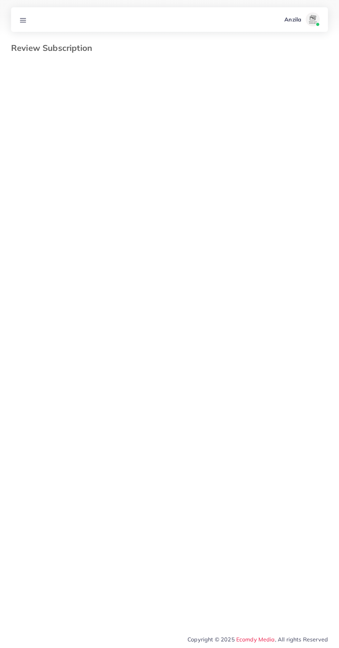
select select "*******"
click at [27, 20] on link at bounding box center [23, 19] width 13 height 9
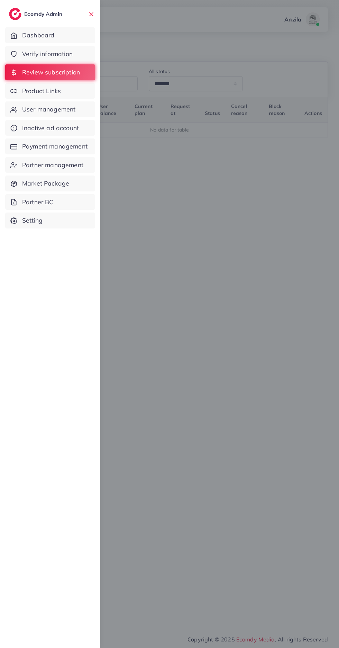
click at [58, 94] on span "Product Links" at bounding box center [41, 91] width 39 height 9
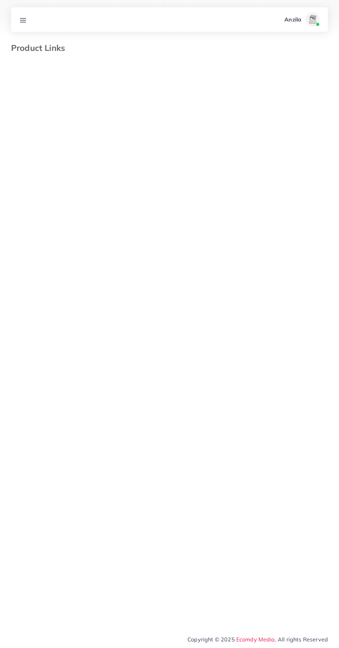
select select "*********"
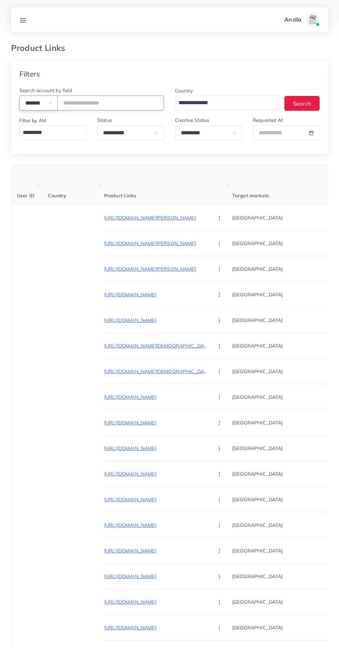
click at [40, 103] on select "**********" at bounding box center [38, 103] width 38 height 15
select select "*****"
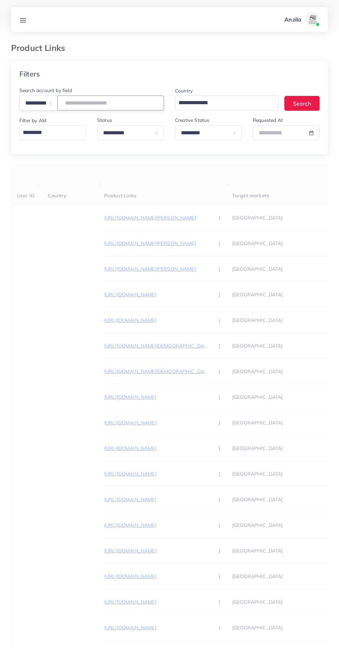
paste input "**********"
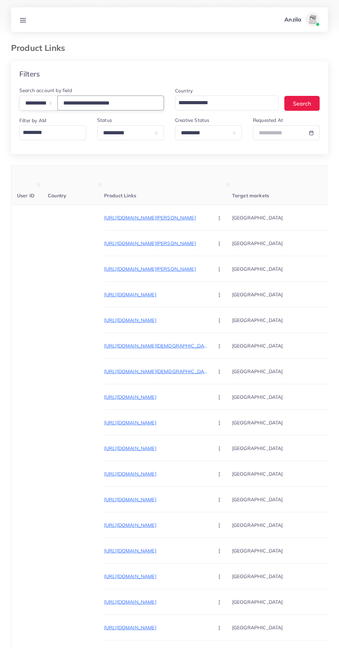
type input "**********"
click at [178, 173] on th "Product Links" at bounding box center [168, 184] width 128 height 39
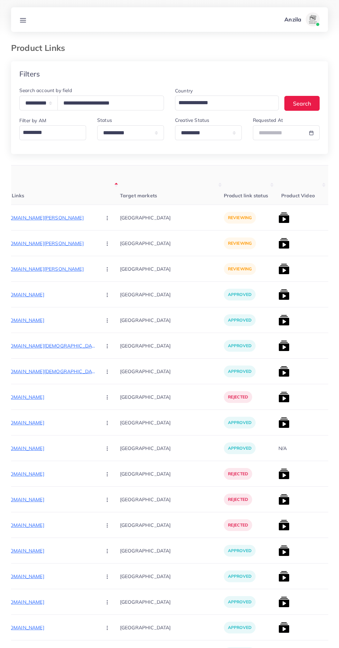
click at [51, 202] on th "Product Links" at bounding box center [56, 184] width 128 height 39
click at [48, 222] on p "https://zamelle.com/products/molnar-arabic-continent" at bounding box center [44, 218] width 104 height 8
click at [46, 244] on p "https://zamelle.com/products/molnar-nuit-arabic" at bounding box center [44, 243] width 104 height 8
click at [44, 270] on p "https://zamelle.com/products/molnar-date-arabic" at bounding box center [44, 269] width 104 height 8
click at [105, 267] on icon "button" at bounding box center [108, 270] width 6 height 6
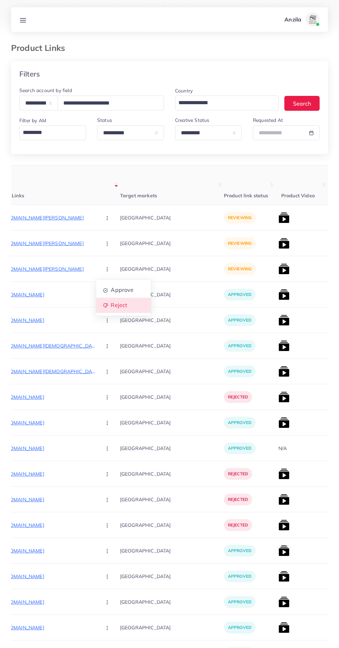
click at [111, 306] on span "Reject" at bounding box center [119, 305] width 17 height 7
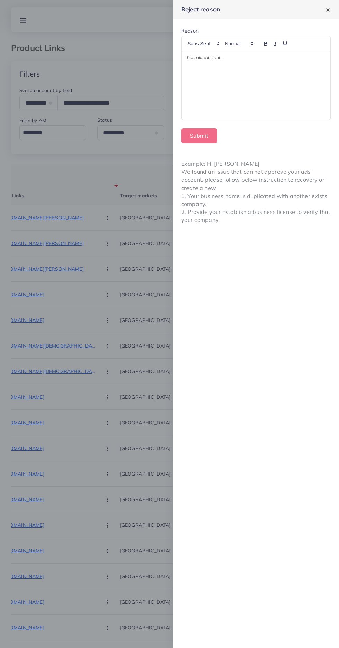
click at [231, 92] on div at bounding box center [256, 85] width 149 height 69
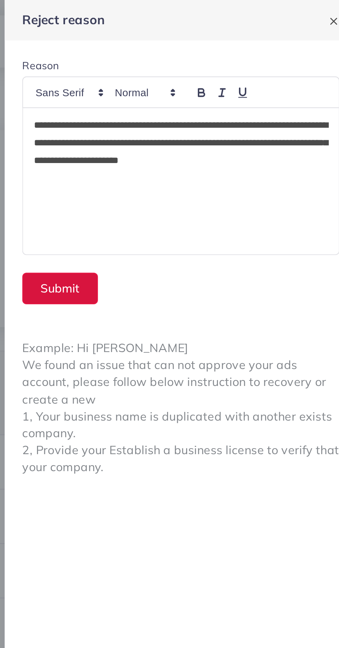
click at [193, 136] on button "Submit" at bounding box center [199, 135] width 36 height 15
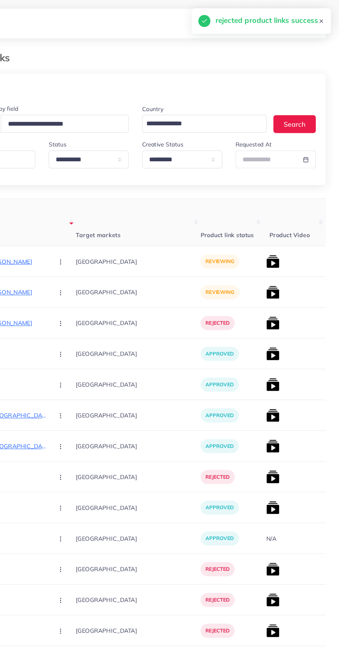
scroll to position [0, 112]
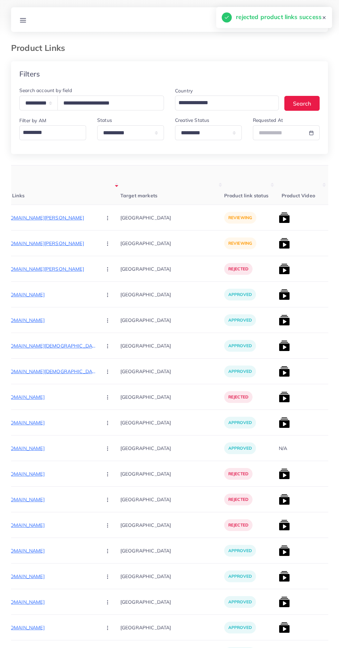
click at [96, 240] on button "button" at bounding box center [108, 243] width 24 height 16
click at [103, 280] on icon at bounding box center [105, 280] width 5 height 5
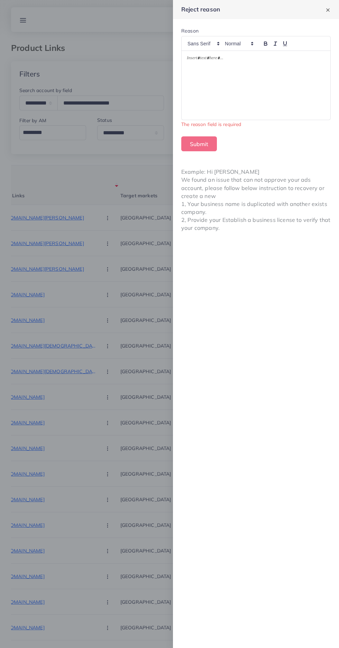
click at [235, 83] on div at bounding box center [256, 85] width 149 height 69
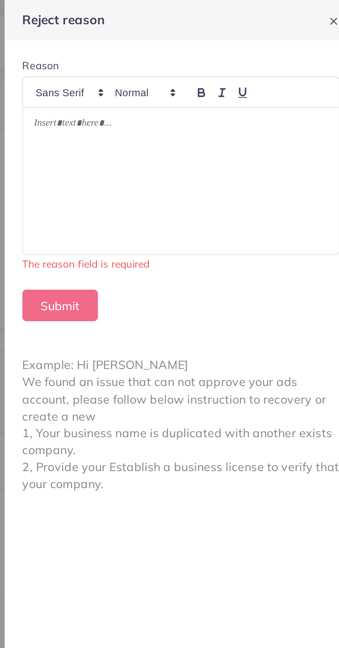
scroll to position [0, 0]
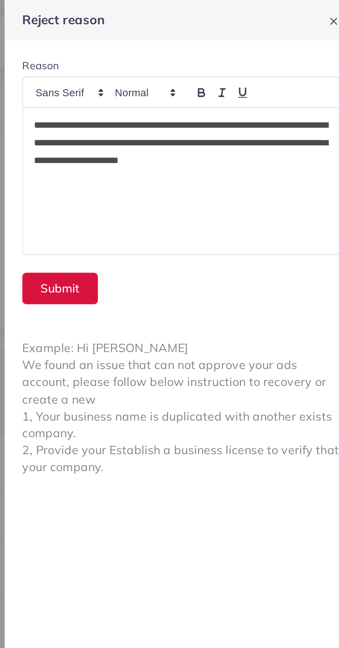
click at [197, 133] on button "Submit" at bounding box center [199, 135] width 36 height 15
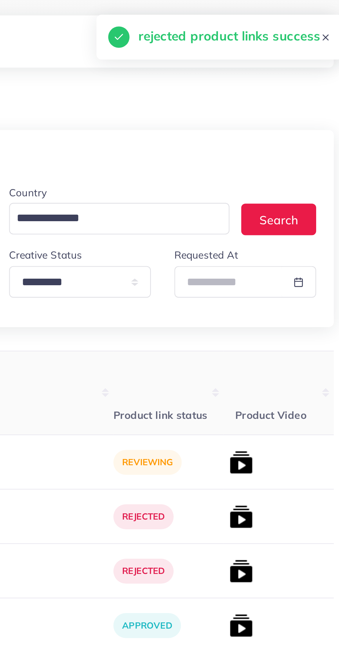
scroll to position [0, 113]
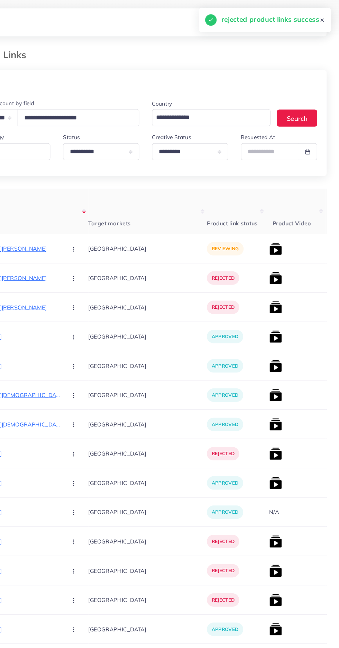
click at [106, 218] on circle "button" at bounding box center [106, 218] width 0 height 0
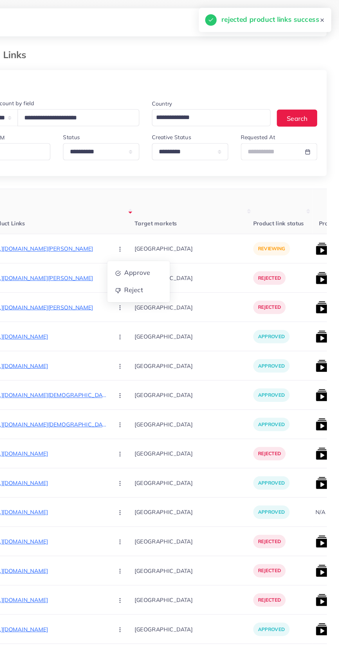
scroll to position [0, 66]
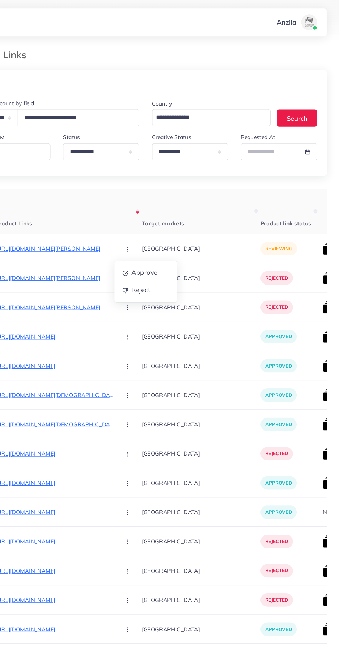
click at [77, 295] on p "https://zamelle.com/products/hery-spinner-dial-new" at bounding box center [90, 294] width 104 height 8
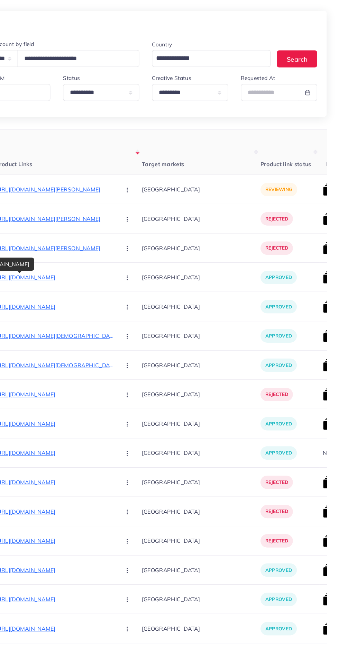
scroll to position [0, 67]
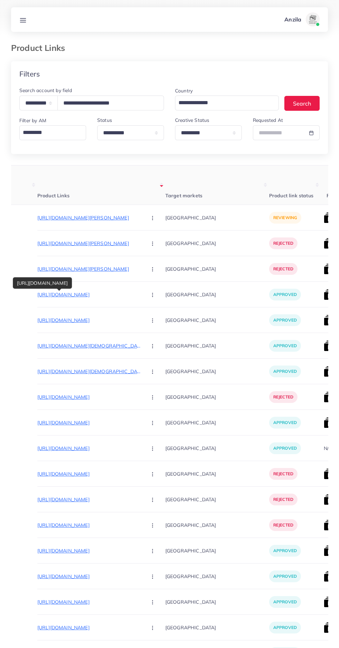
click at [152, 218] on circle "button" at bounding box center [152, 218] width 0 height 0
click at [156, 252] on span "Reject" at bounding box center [164, 254] width 17 height 7
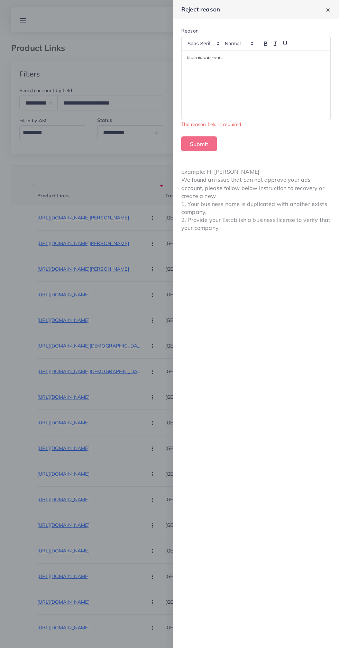
click at [194, 88] on div at bounding box center [256, 85] width 149 height 69
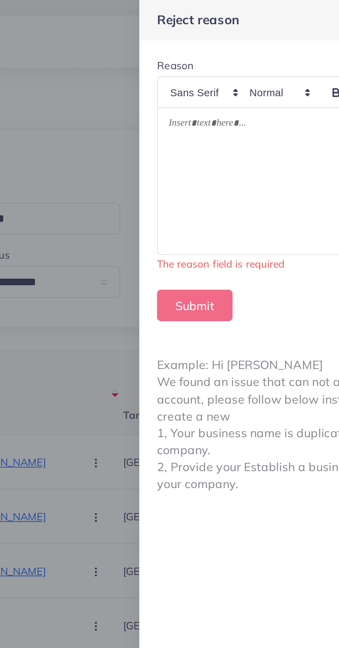
scroll to position [0, 0]
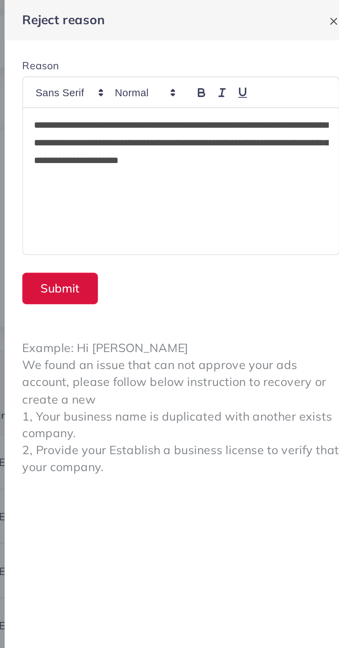
click at [193, 134] on button "Submit" at bounding box center [199, 135] width 36 height 15
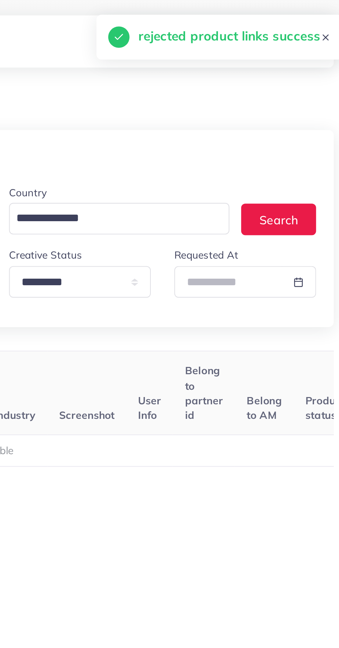
scroll to position [0, 67]
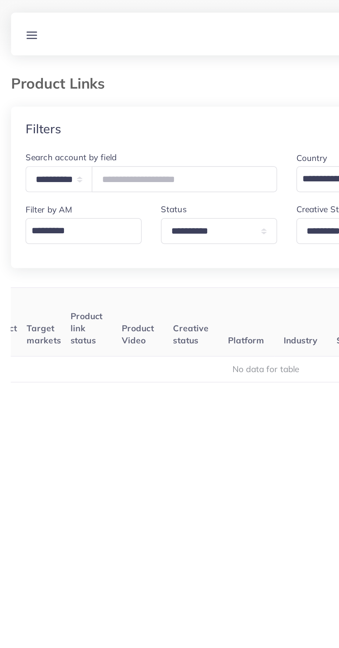
click at [70, 180] on th "Product Video" at bounding box center [83, 184] width 29 height 39
